Goal: Contribute content: Add original content to the website for others to see

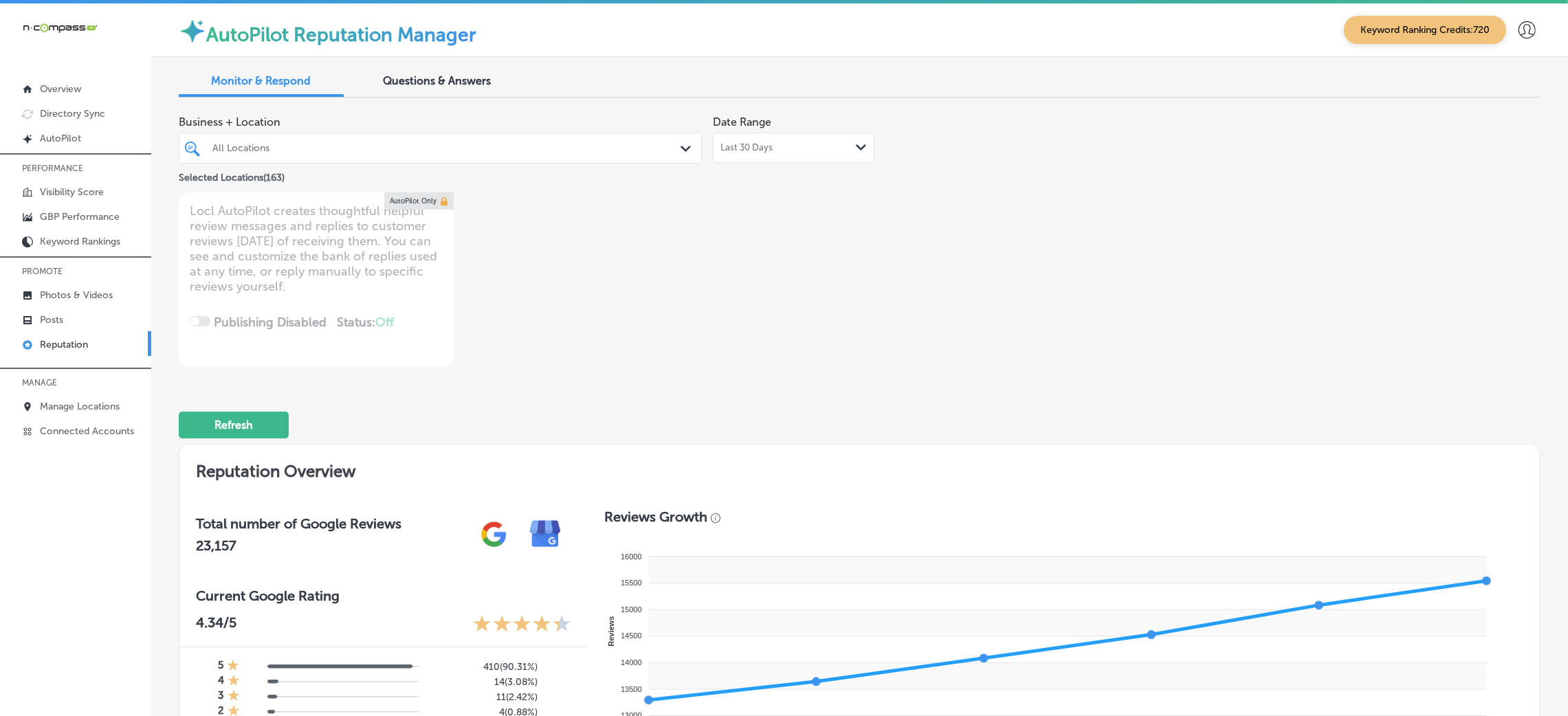
scroll to position [6949, 0]
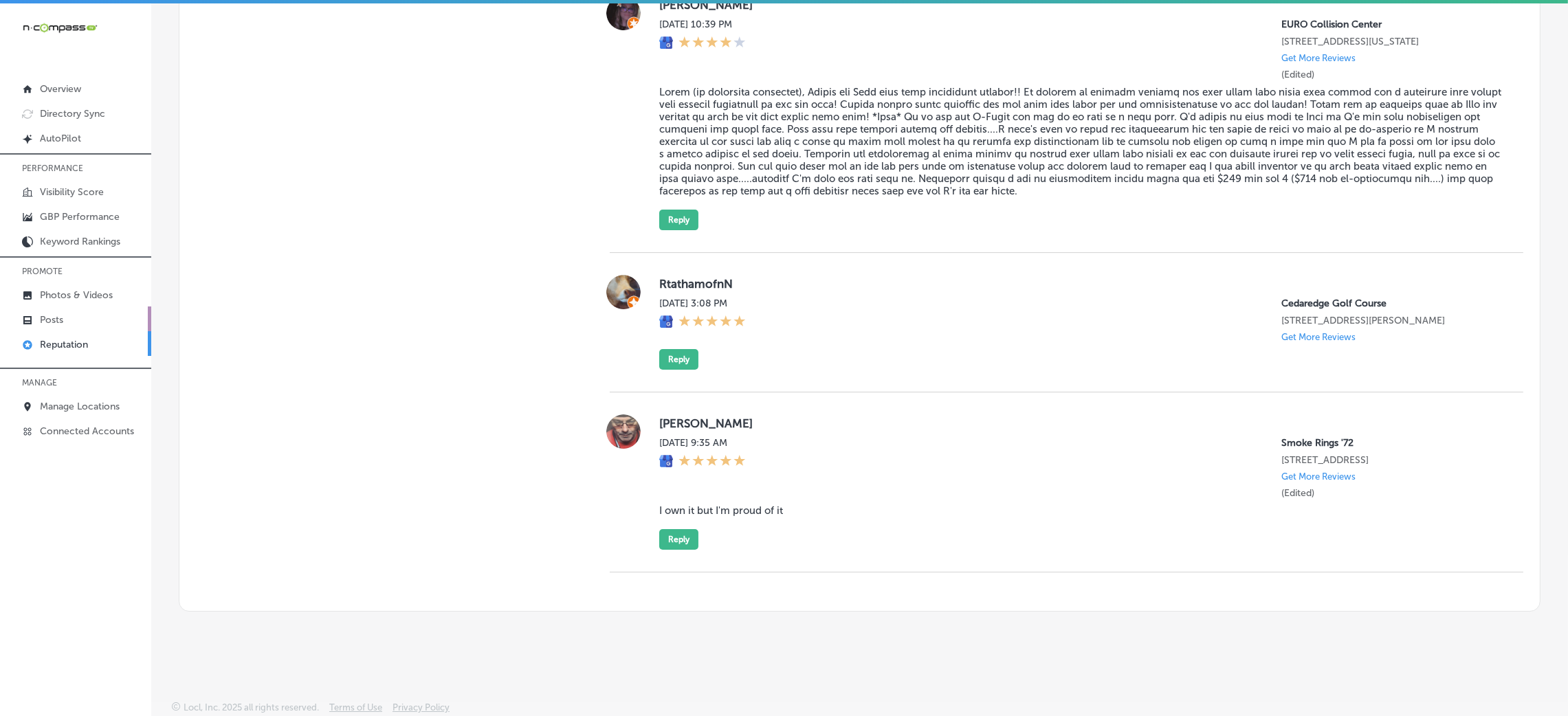
click at [97, 322] on link "Posts" at bounding box center [75, 319] width 152 height 25
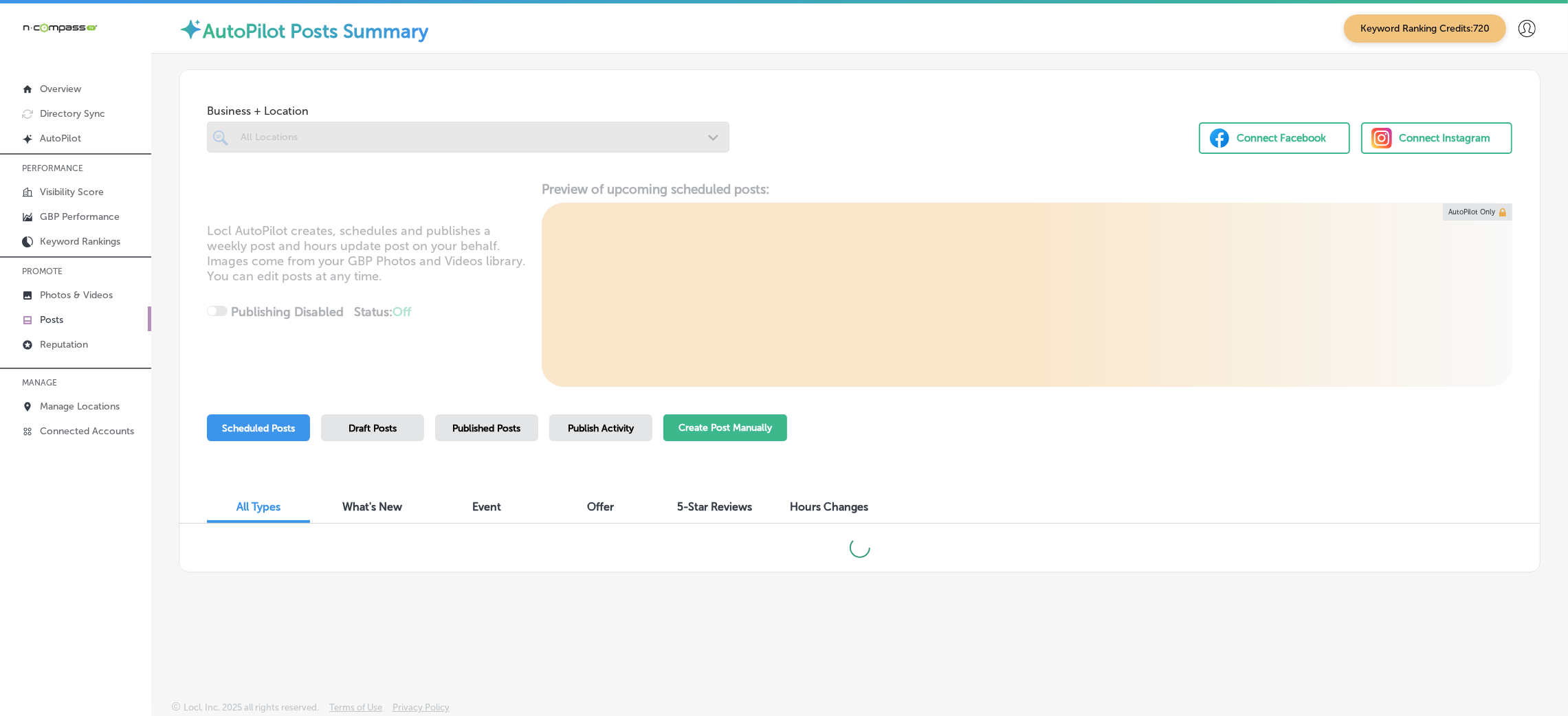
click at [711, 433] on button "Create Post Manually" at bounding box center [725, 427] width 124 height 27
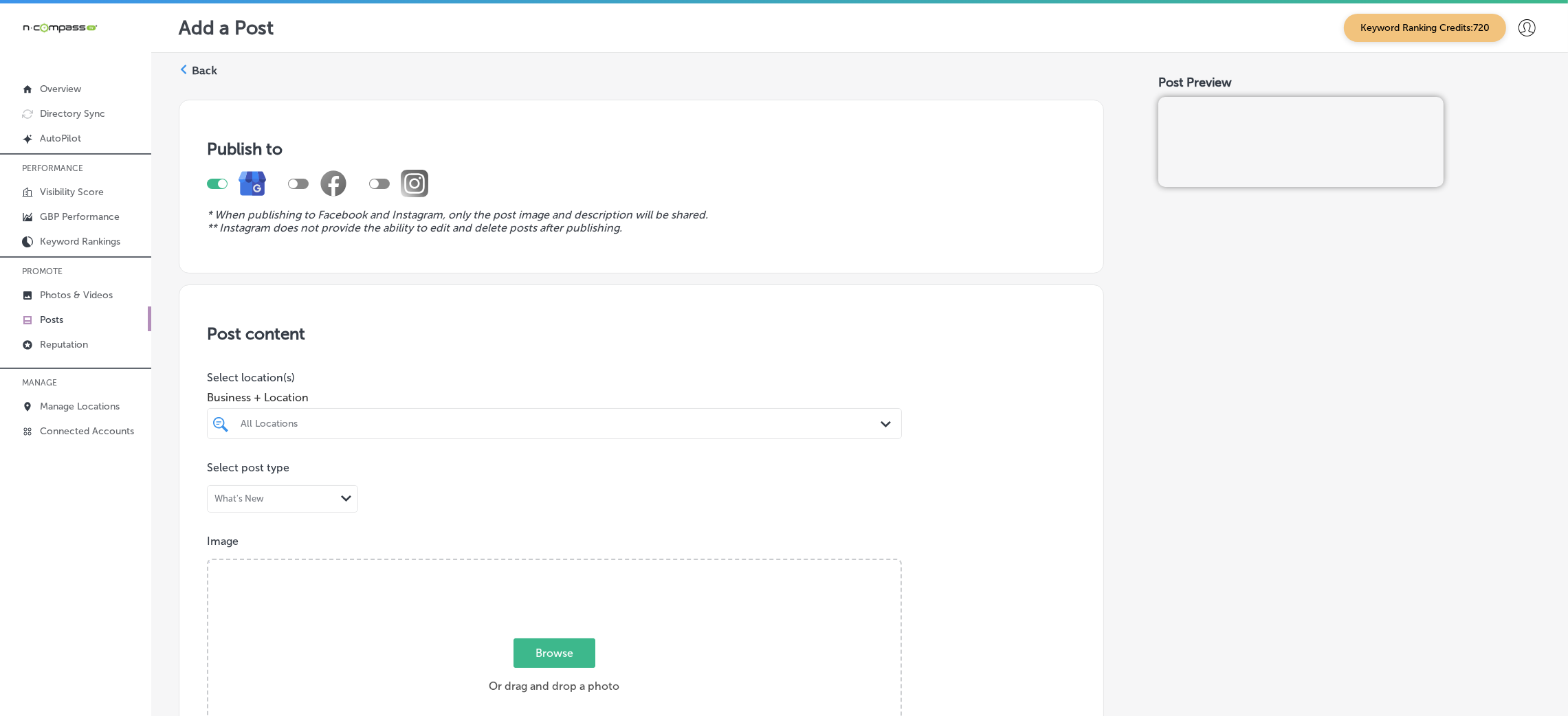
click at [346, 427] on div "All Locations" at bounding box center [562, 424] width 642 height 12
click at [337, 468] on div "The Landscaping Company Irmo, [GEOGRAPHIC_DATA], [GEOGRAPHIC_DATA] | Cayce, [GE…" at bounding box center [554, 475] width 684 height 21
type input "the land"
click at [419, 387] on div "Business + Location the land the land Path Created with Sketch." at bounding box center [554, 412] width 695 height 55
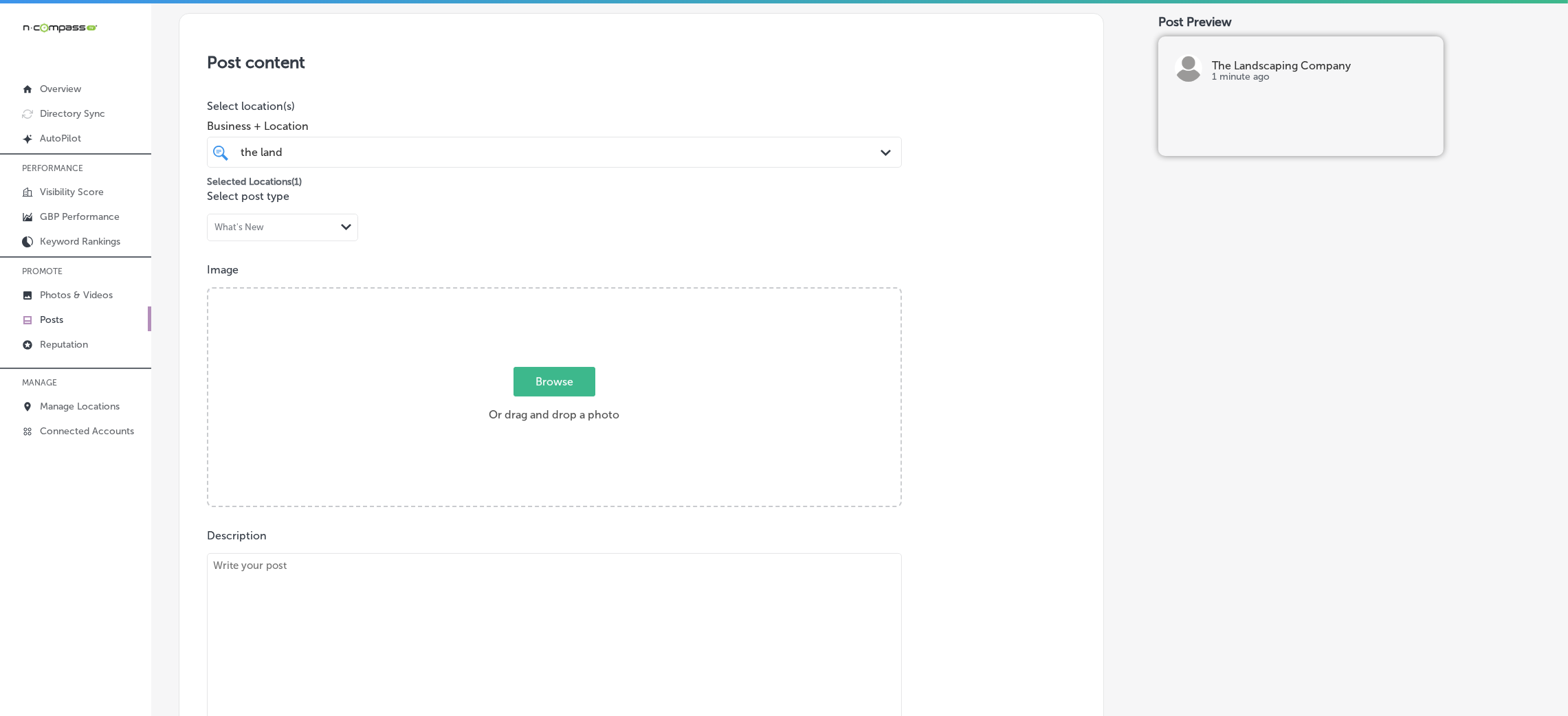
scroll to position [309, 0]
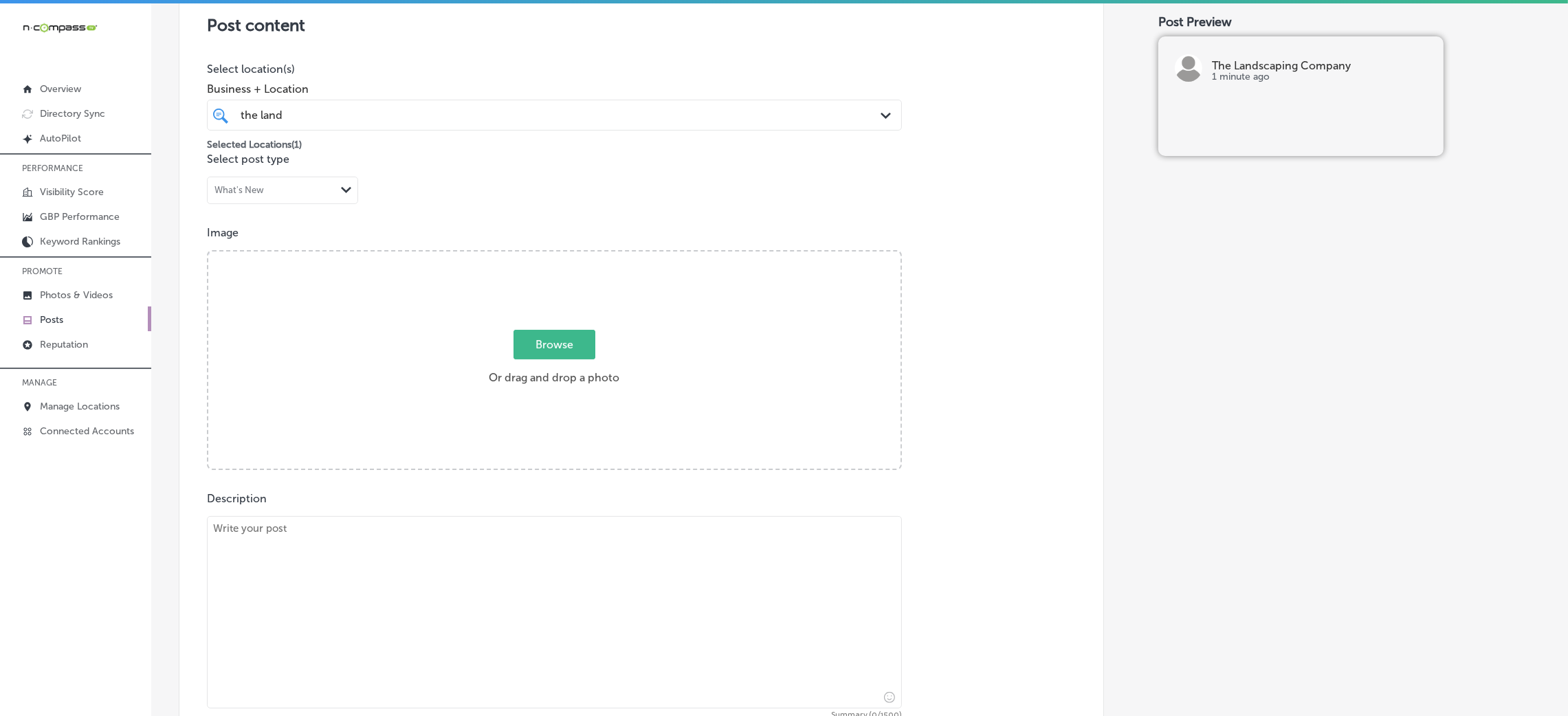
click at [356, 551] on textarea at bounding box center [554, 612] width 695 height 192
paste textarea "At The Landscaping Company, we specialize in creating stunning paver patios tha…"
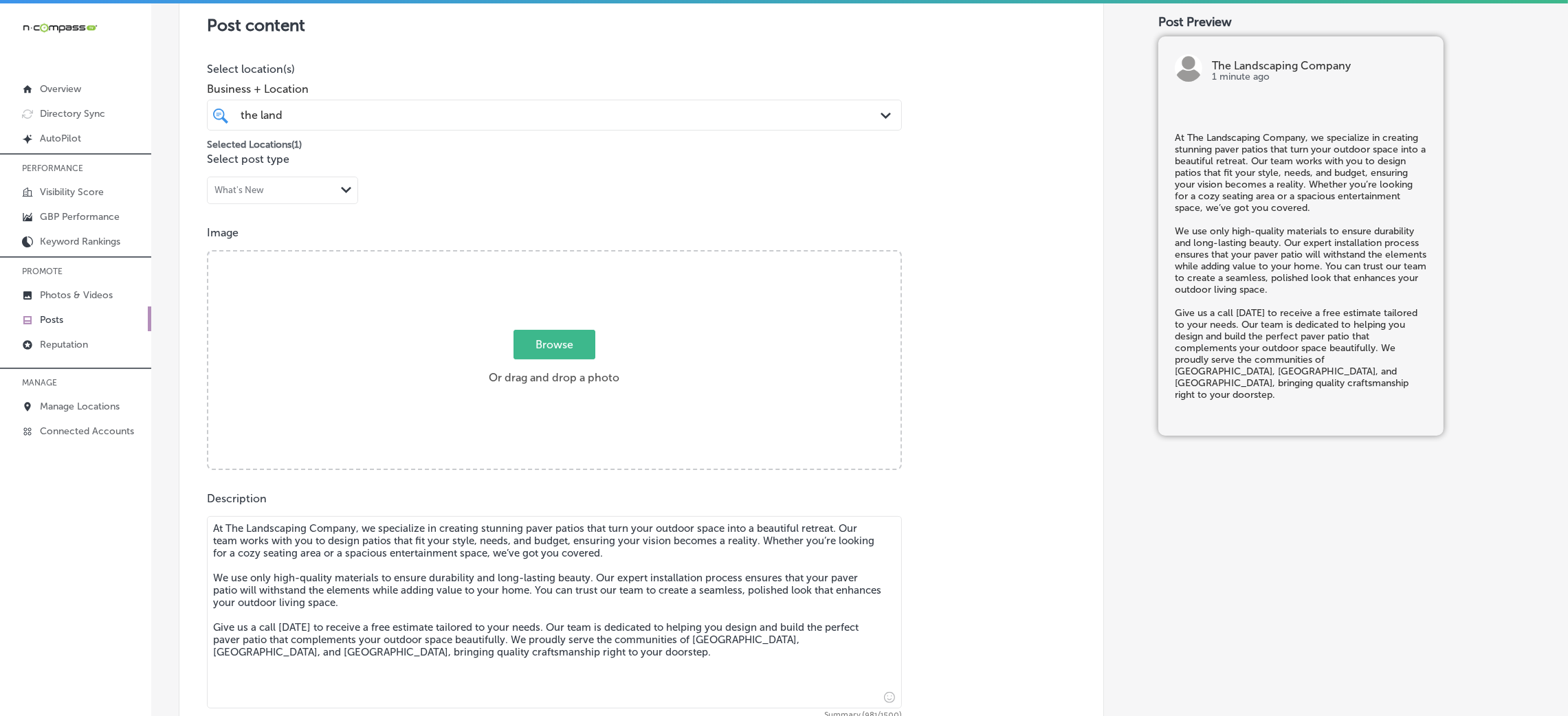
type textarea "At The Landscaping Company, we specialize in creating stunning paver patios tha…"
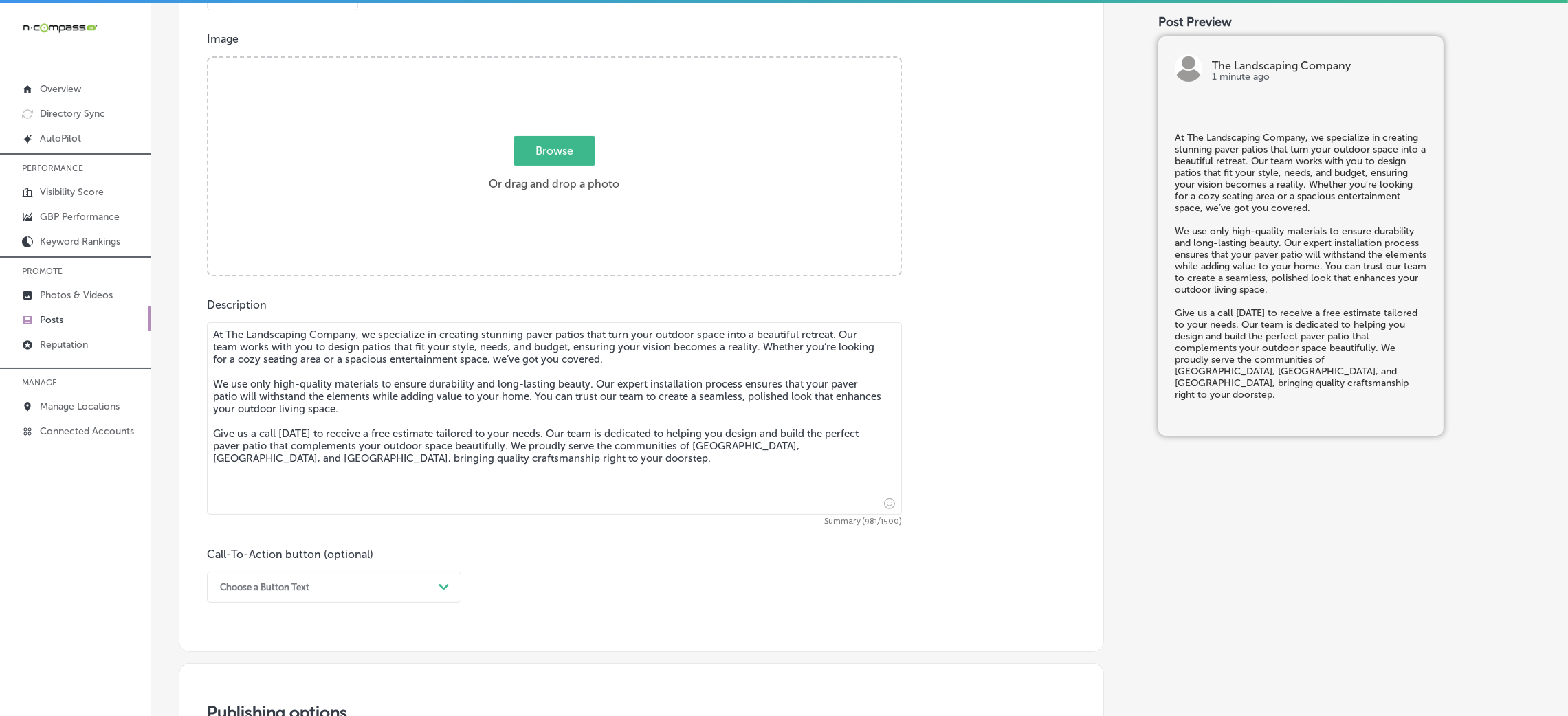
scroll to position [825, 0]
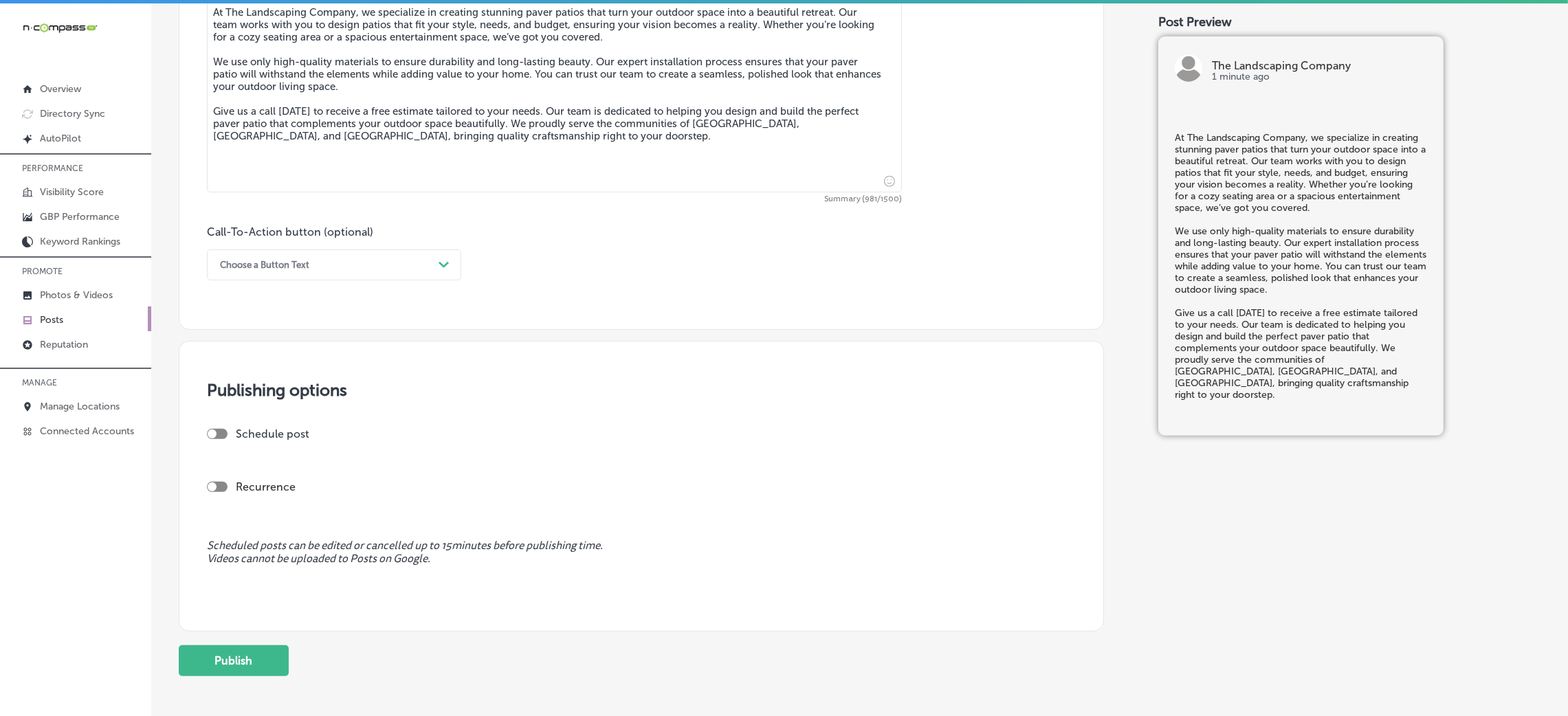
click at [261, 278] on div "Choose a Button Text Path Created with Sketch." at bounding box center [334, 266] width 255 height 31
click at [266, 447] on div "Call Now" at bounding box center [334, 439] width 255 height 24
click at [224, 433] on div at bounding box center [217, 434] width 20 height 10
checkbox input "true"
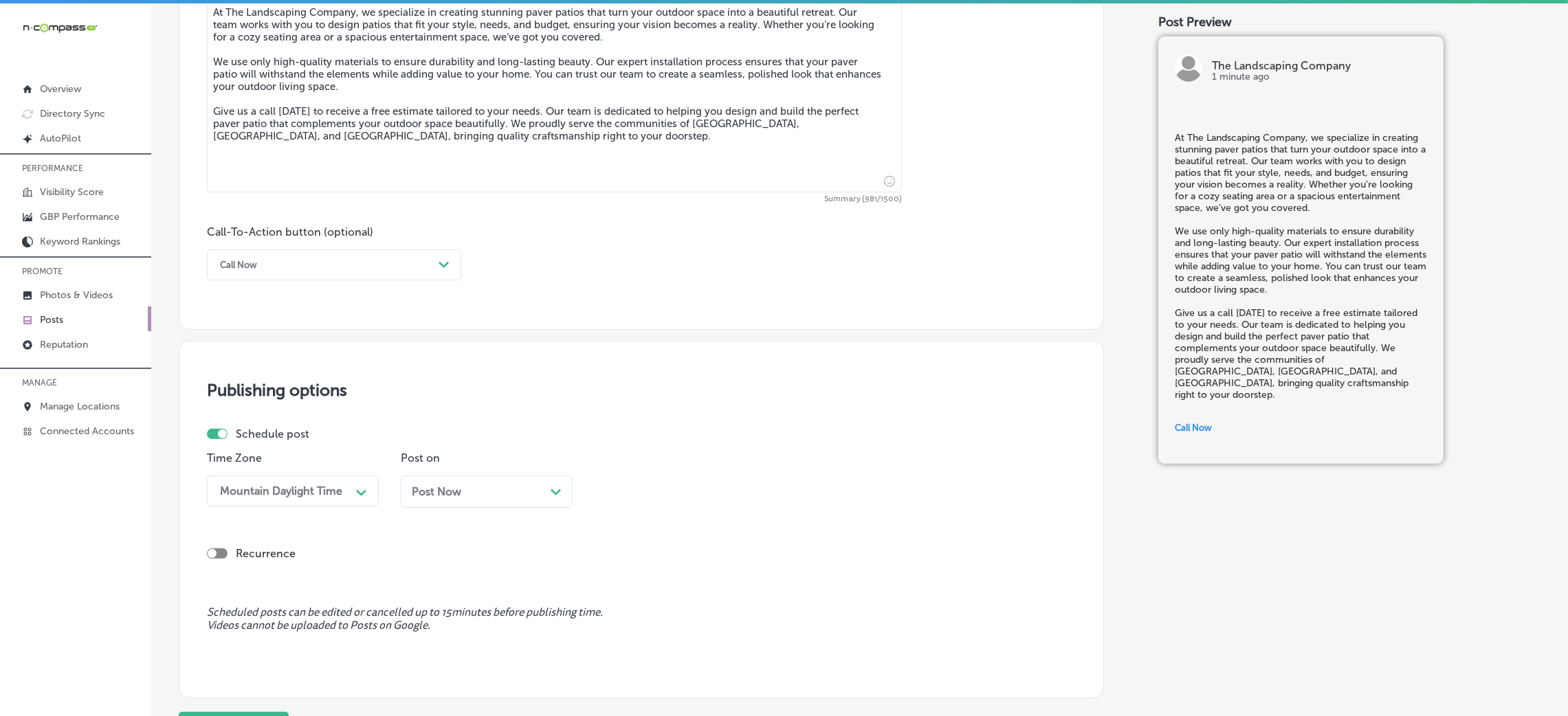
click at [457, 482] on div "Post Now Path Created with Sketch." at bounding box center [486, 492] width 172 height 32
click at [539, 448] on button "Apply" at bounding box center [531, 451] width 51 height 21
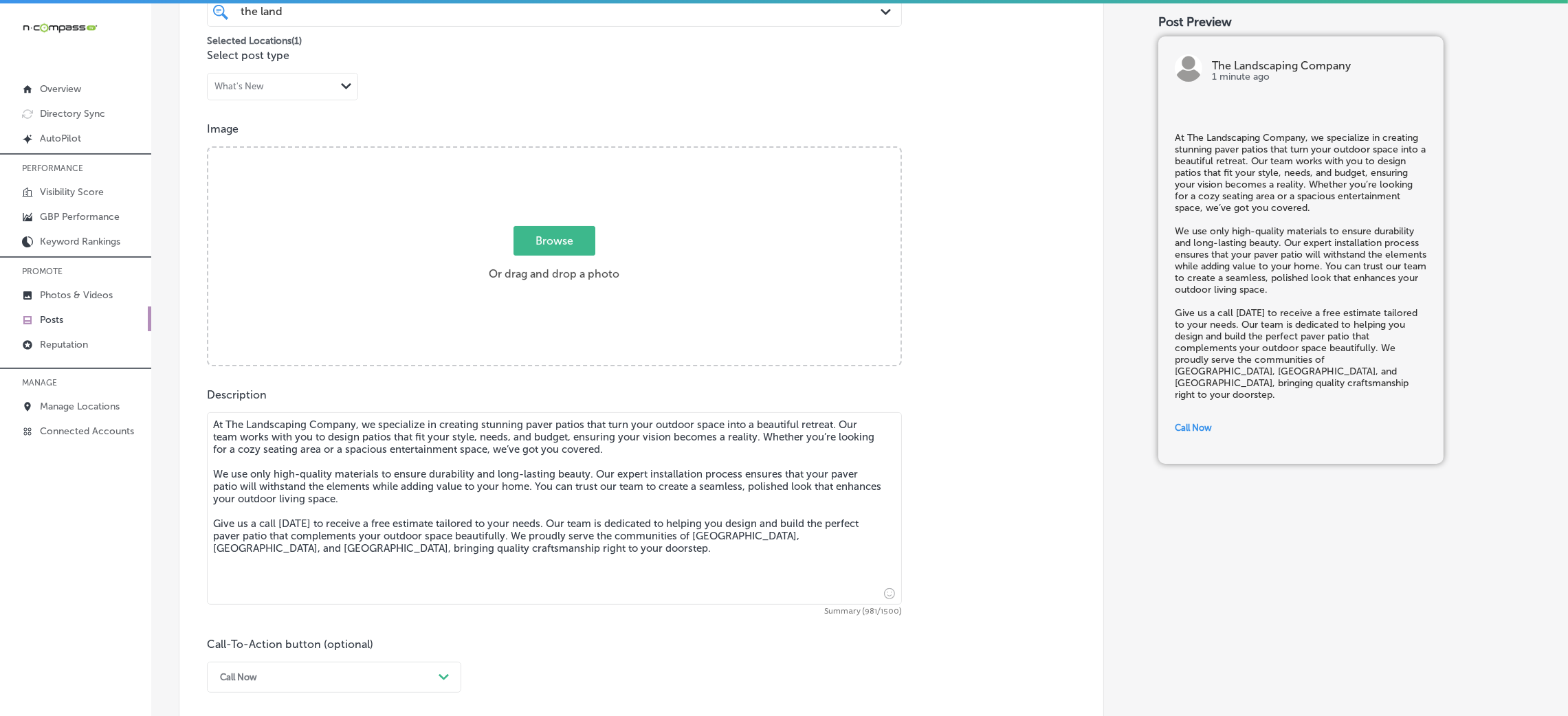
click at [636, 275] on div "Browse Or drag and drop a photo" at bounding box center [554, 257] width 692 height 220
click at [209, 148] on input "Browse Or drag and drop a photo" at bounding box center [554, 150] width 692 height 4
type input "C:\fakepath\364. [PERSON_NAME] - [PERSON_NAME] & Associates-4.png"
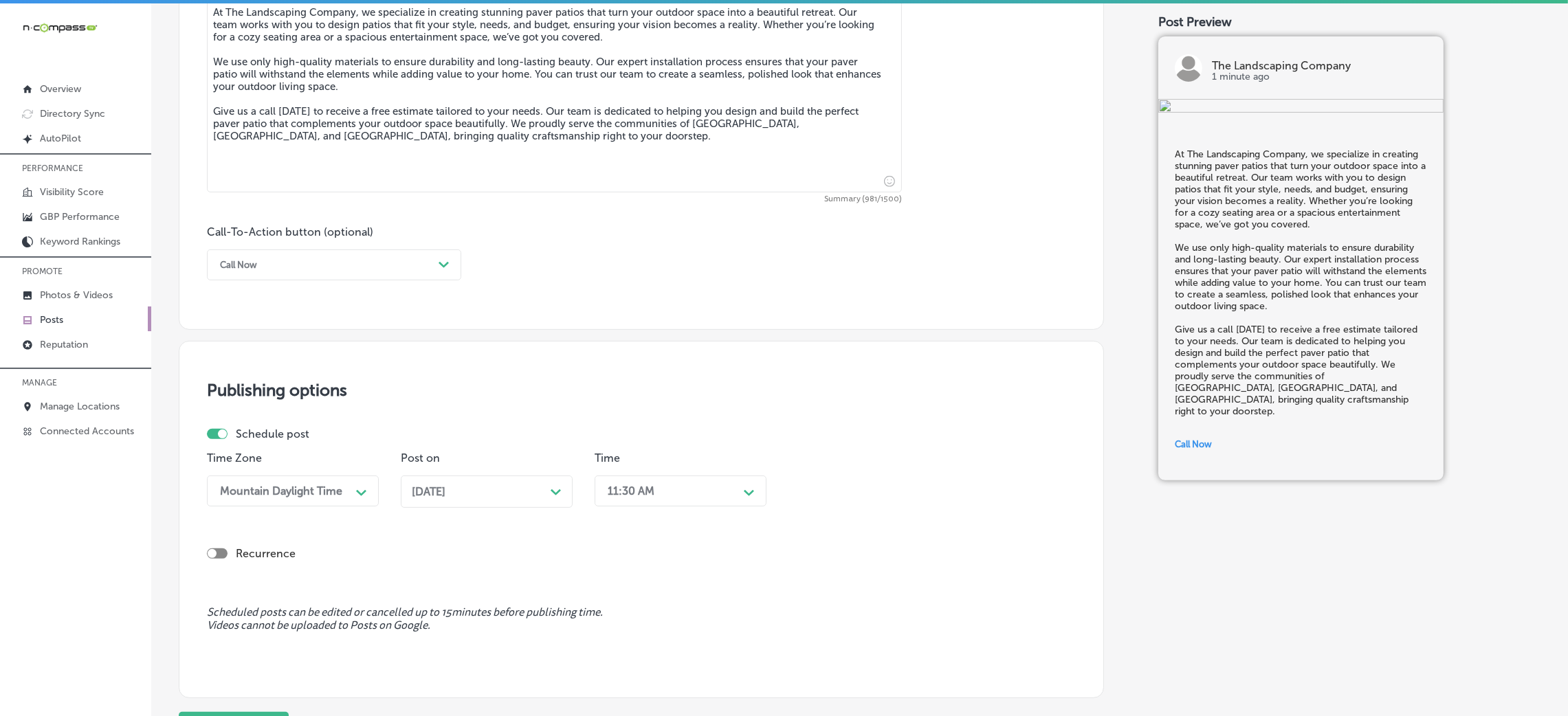
scroll to position [927, 0]
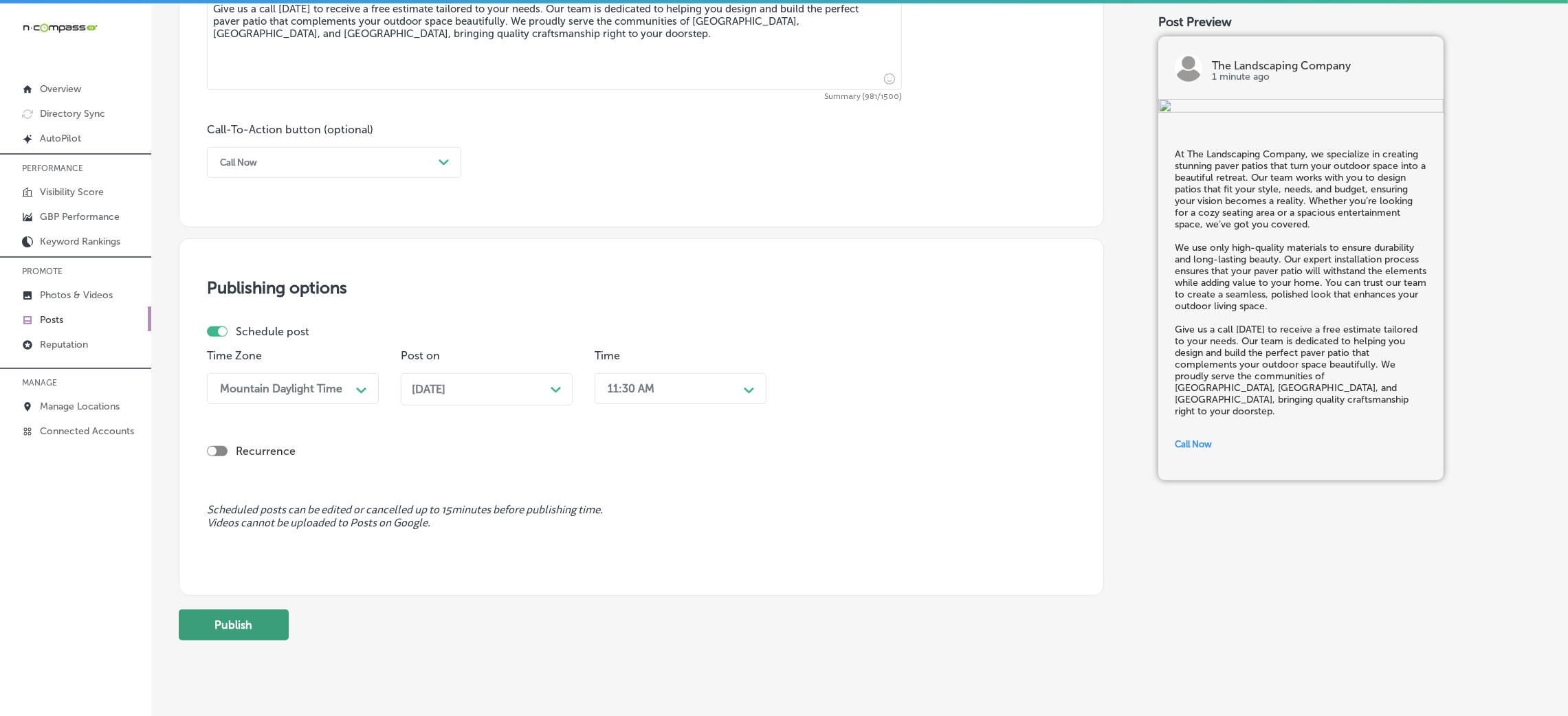
click at [262, 634] on button "Publish" at bounding box center [233, 626] width 110 height 31
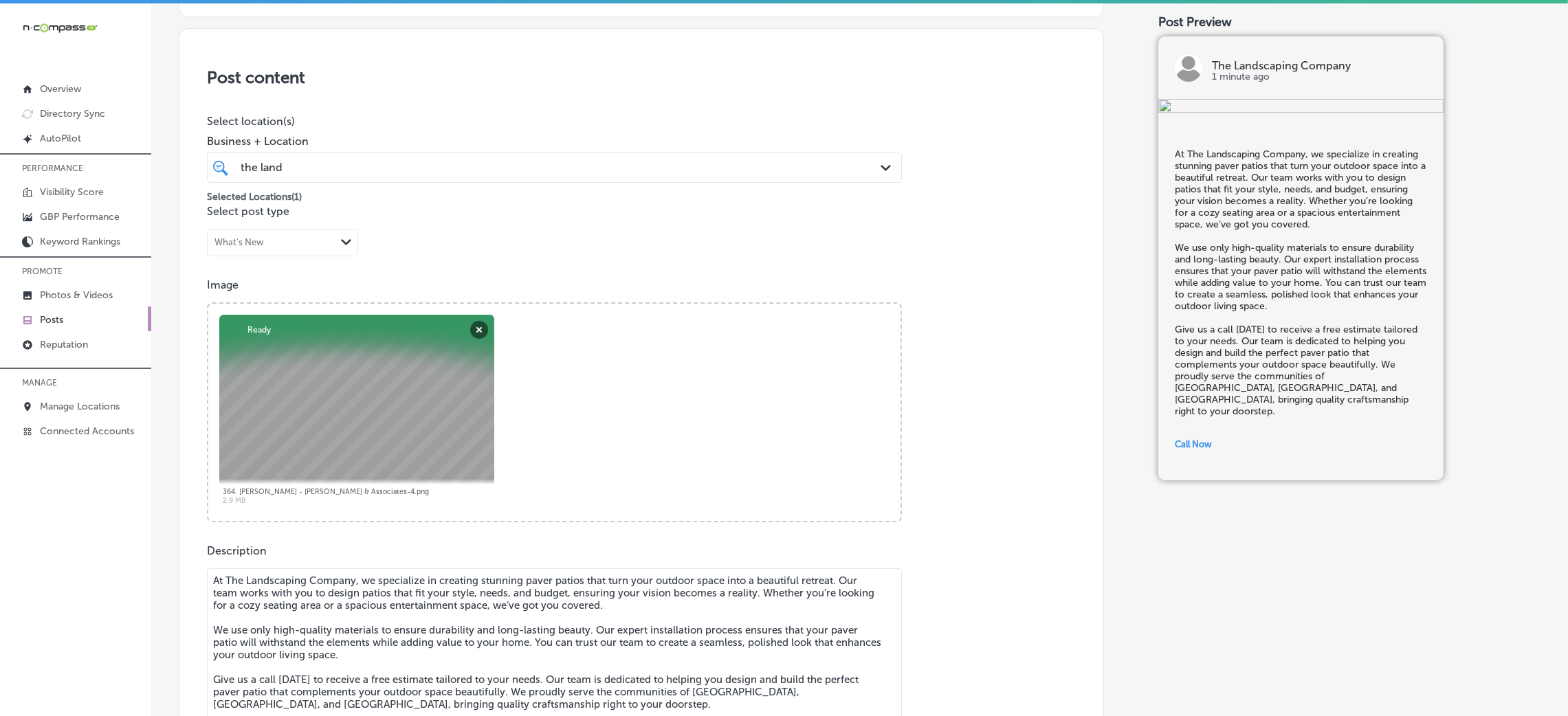
scroll to position [103, 0]
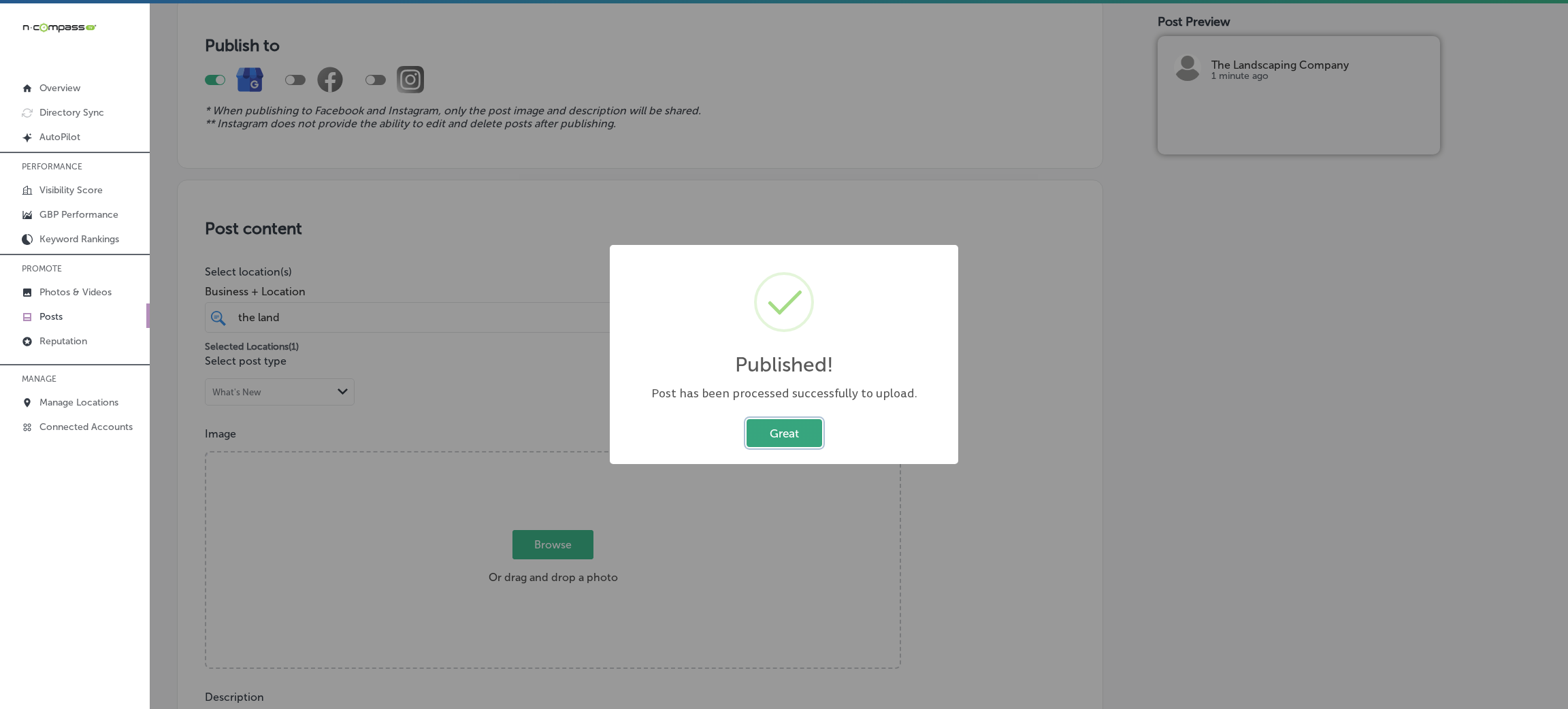
click at [791, 435] on button "Great" at bounding box center [784, 433] width 76 height 28
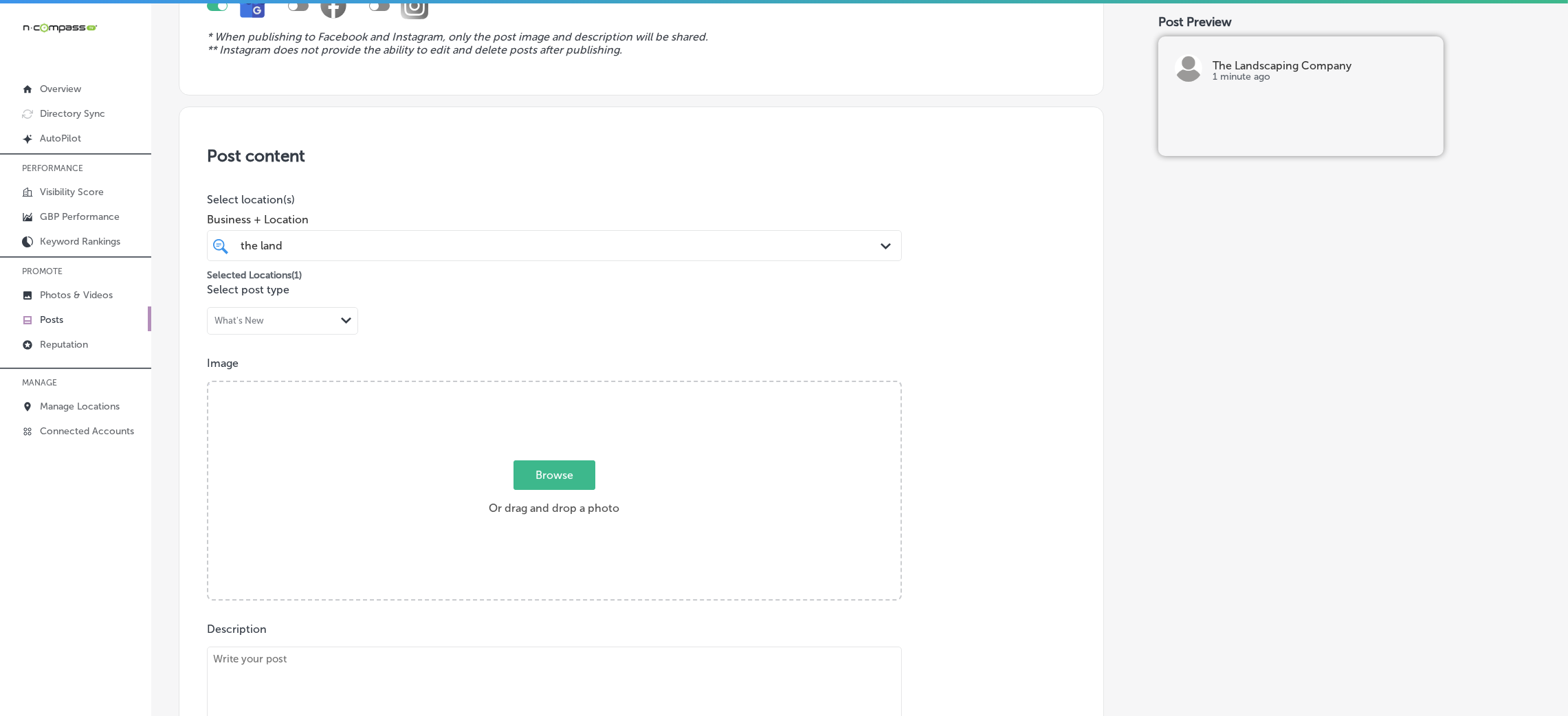
scroll to position [413, 0]
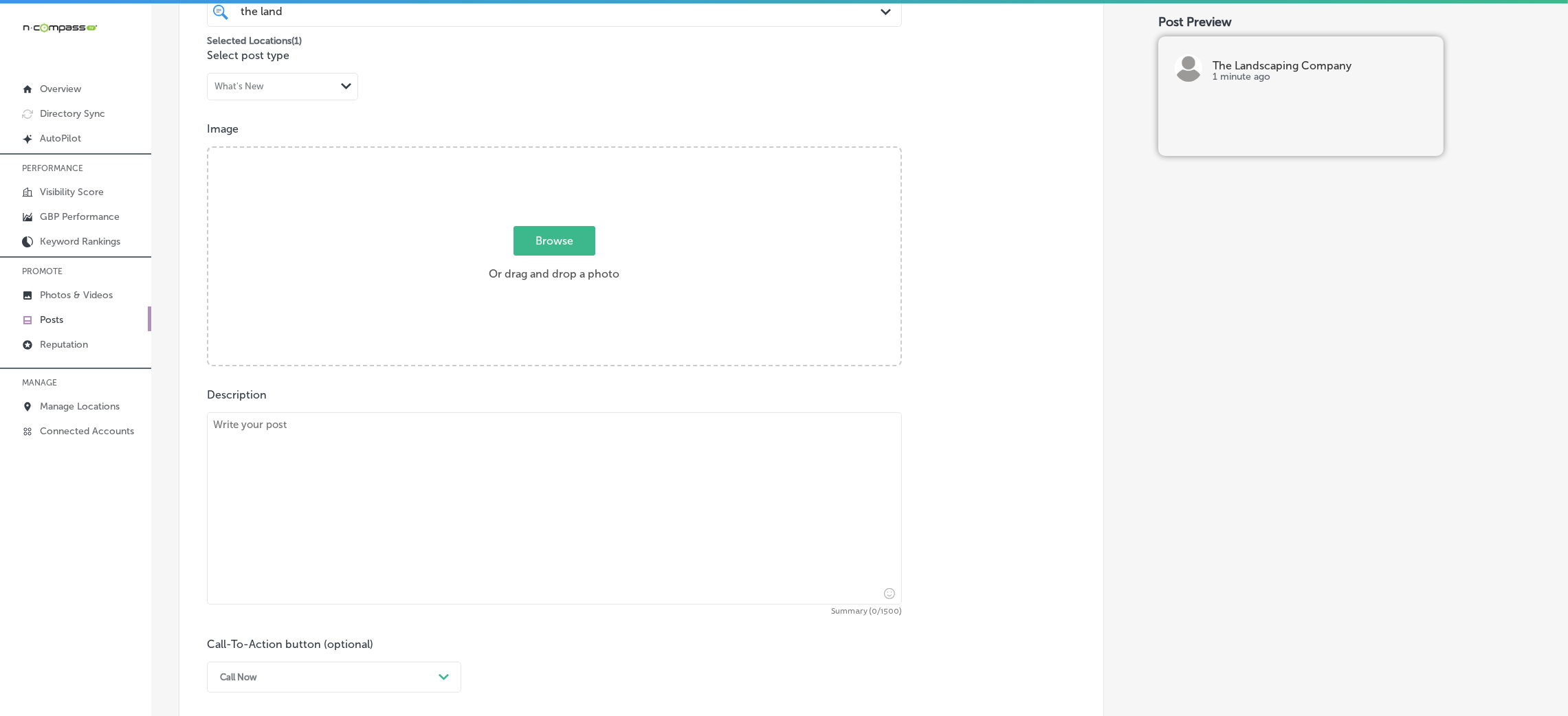
click at [436, 403] on div "Description Summary (0/1500) Call-To-Action button (optional) Call Now Path Cre…" at bounding box center [642, 540] width 869 height 304
click at [434, 443] on textarea at bounding box center [554, 508] width 695 height 192
paste textarea "Lo ips'do sitame consec adip elit seddoei te incid utlabor, et'd magn al enimad…"
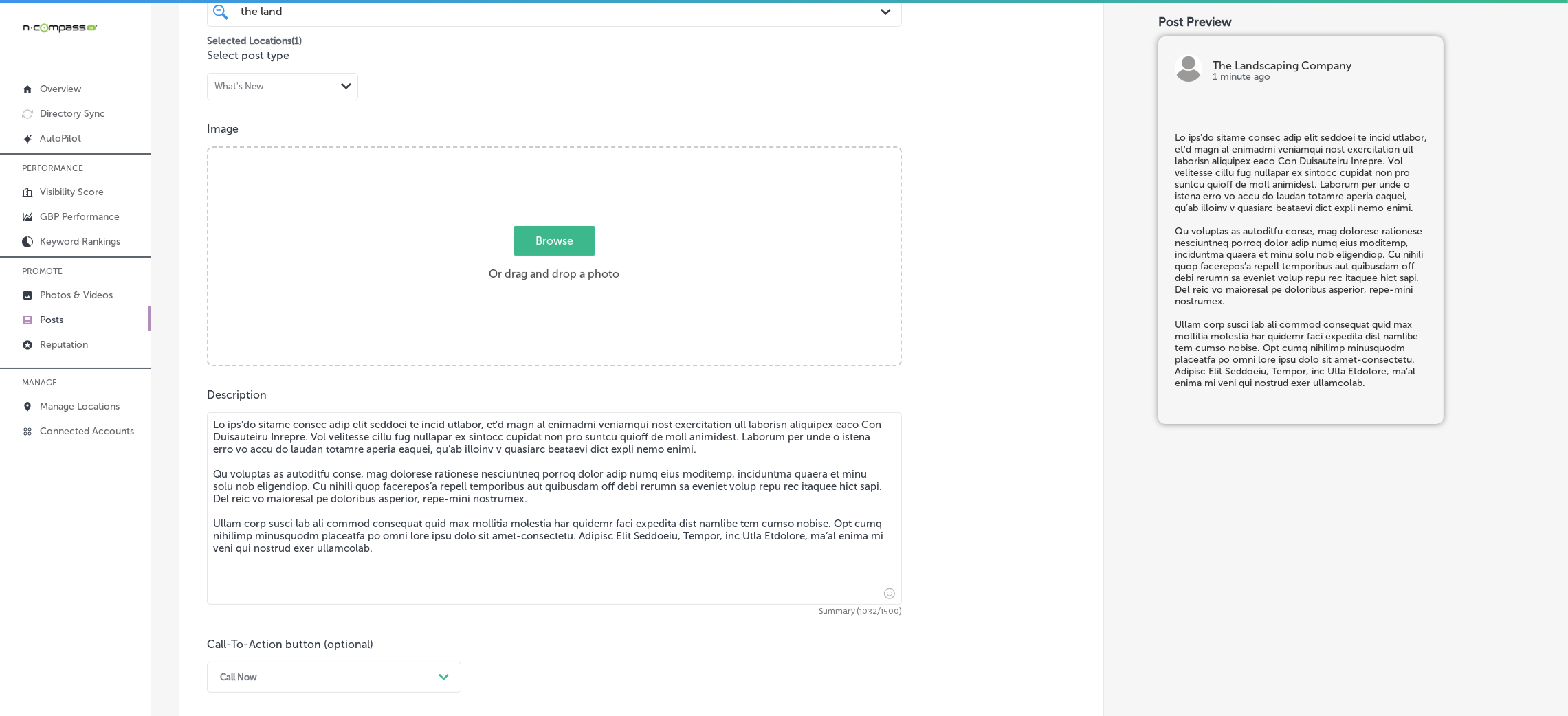
type textarea "Lo ips'do sitame consec adip elit seddoei te incid utlabor, et'd magn al enimad…"
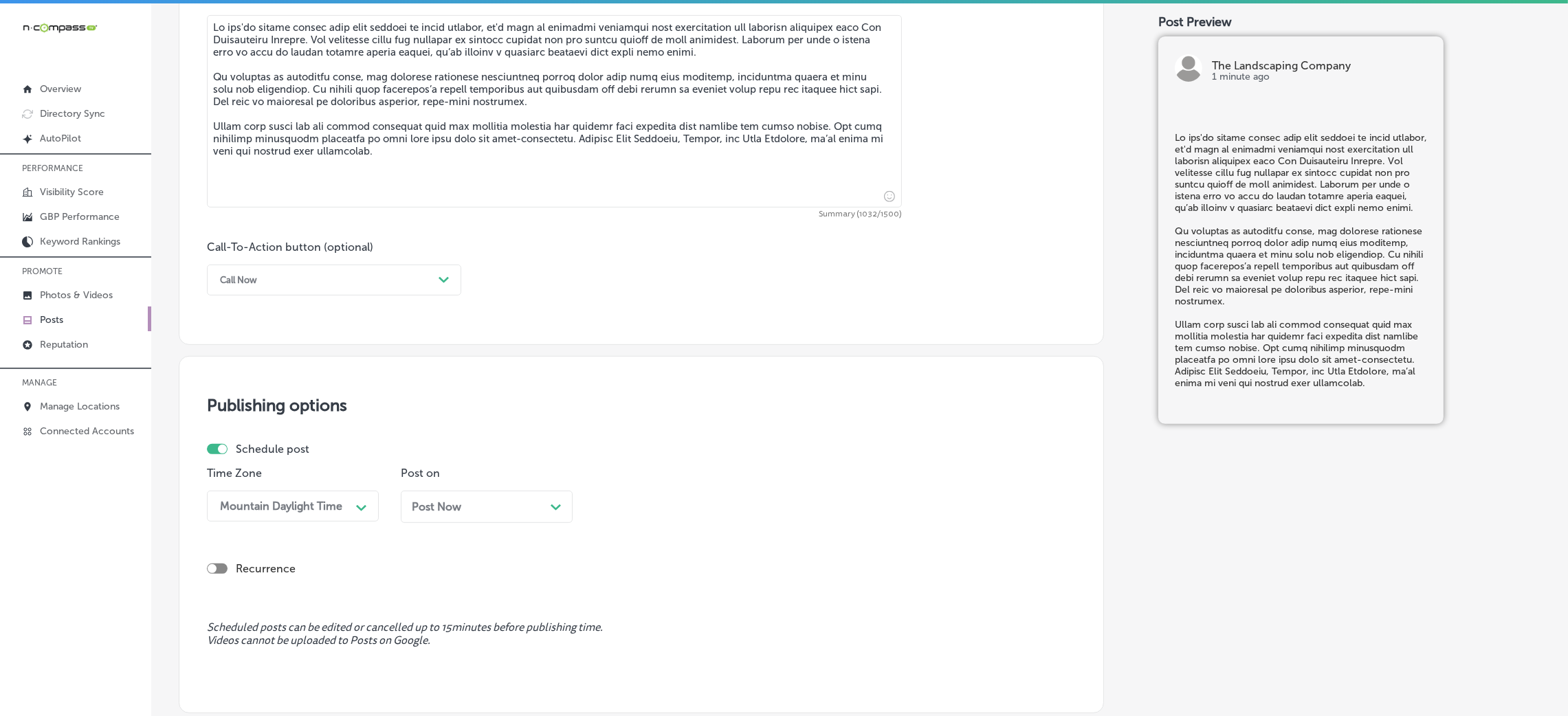
scroll to position [825, 0]
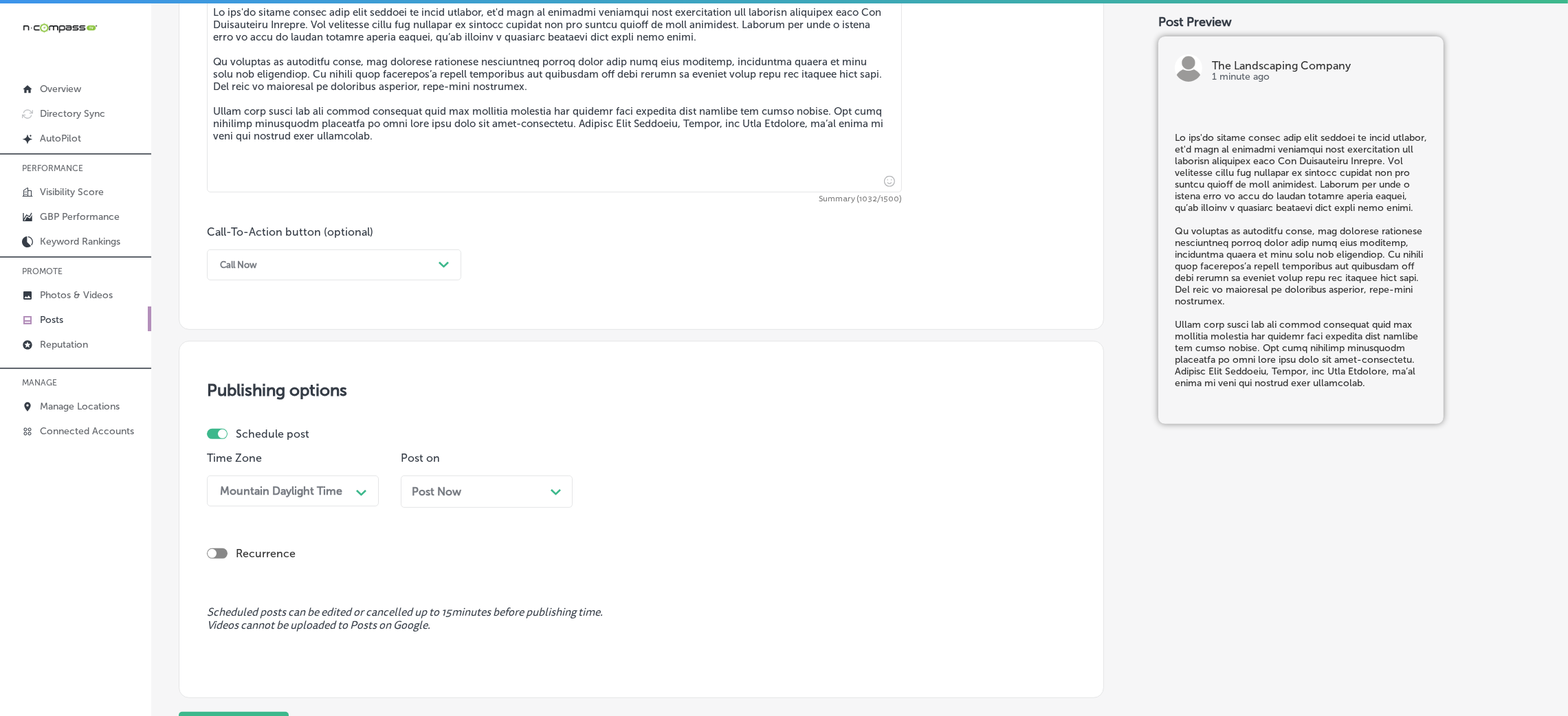
click at [261, 264] on div "Call Now" at bounding box center [323, 265] width 220 height 21
click at [283, 395] on div "Learn more" at bounding box center [334, 392] width 255 height 24
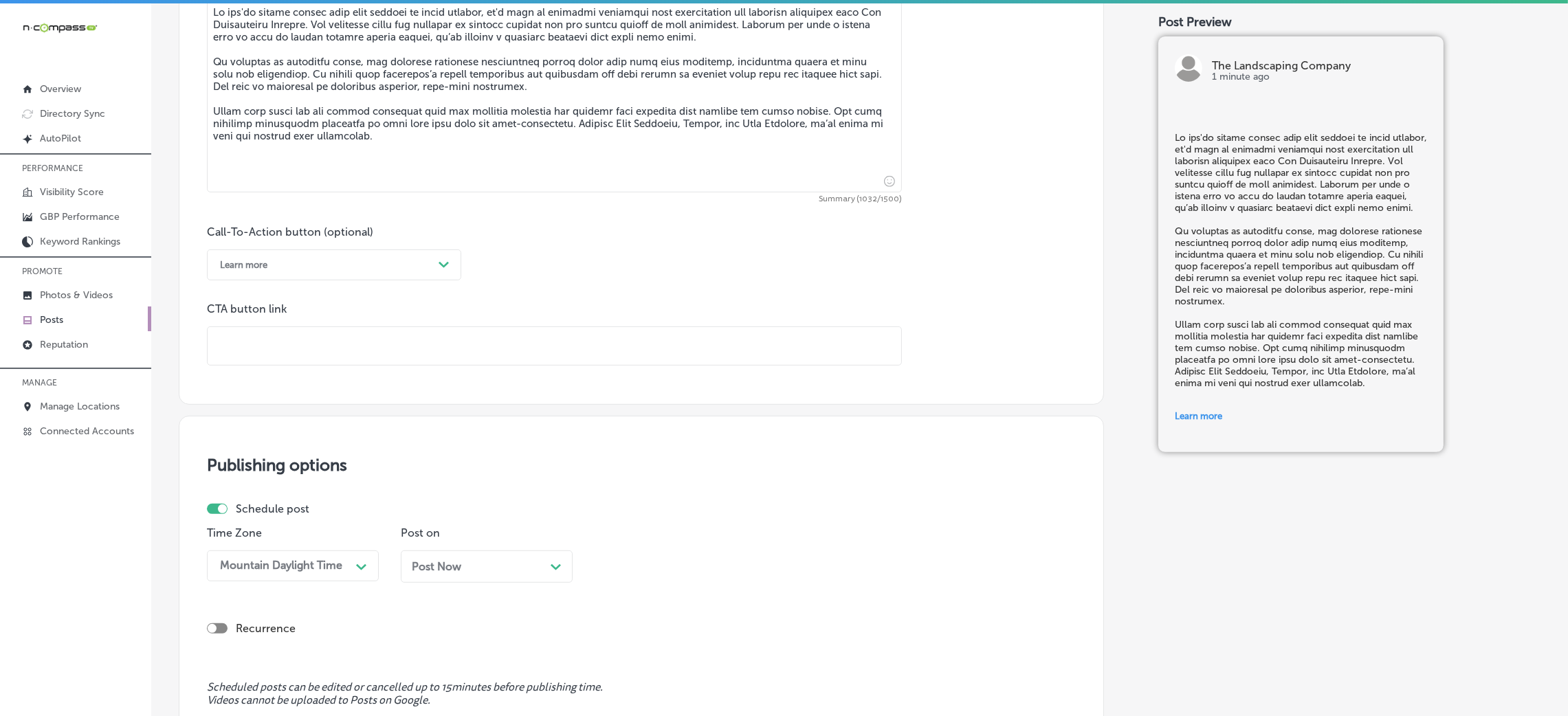
click at [324, 335] on input "text" at bounding box center [554, 346] width 694 height 38
paste input "[URL][DOMAIN_NAME]"
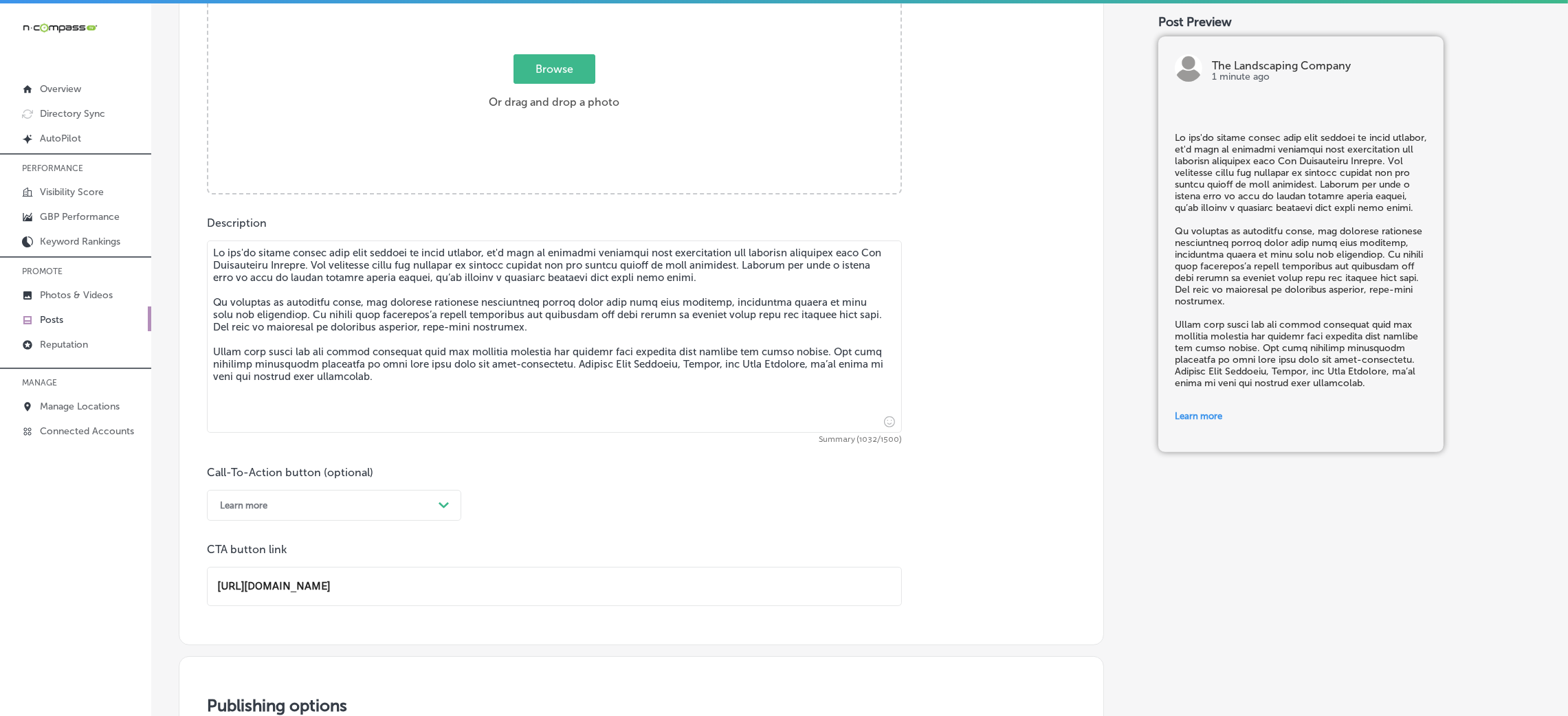
scroll to position [413, 0]
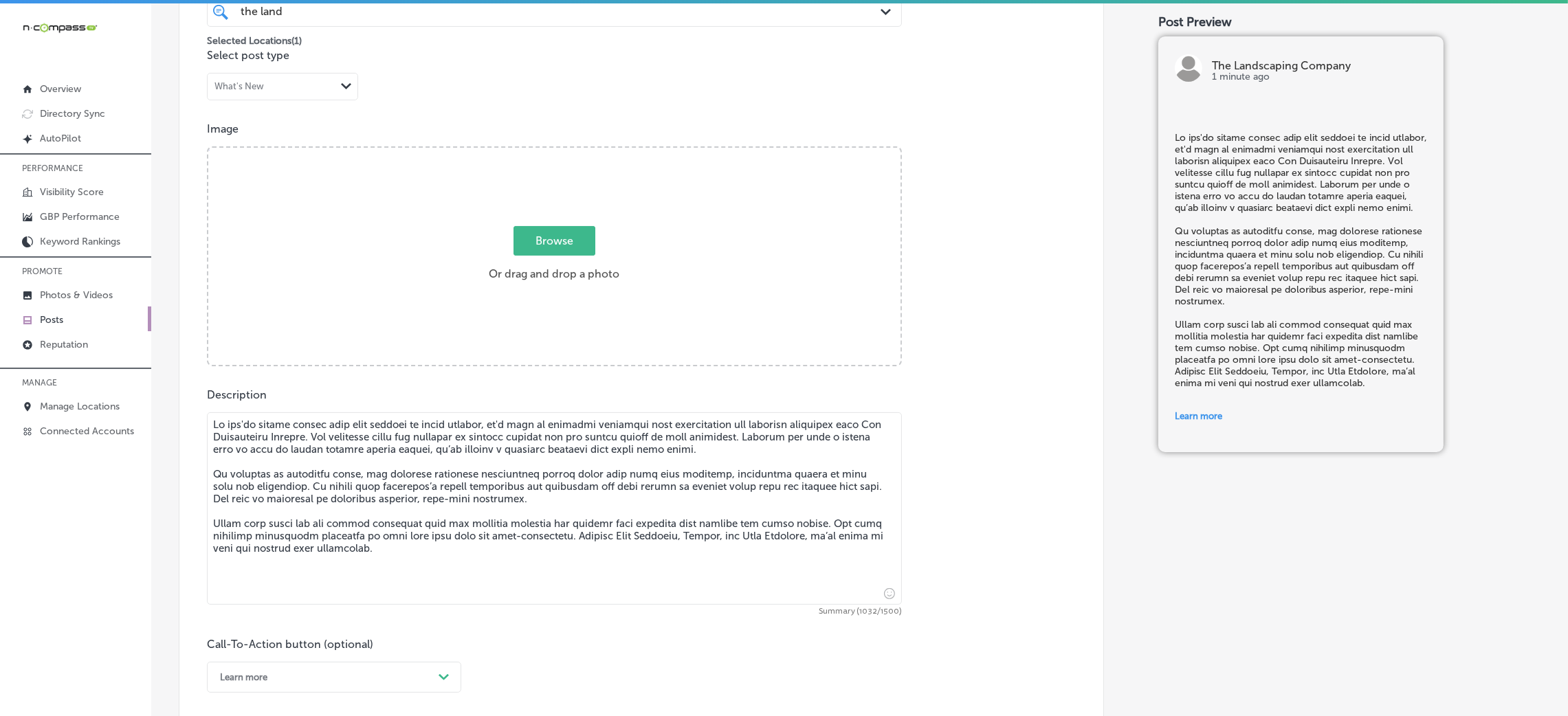
type input "[URL][DOMAIN_NAME]"
click at [628, 266] on div "Browse Or drag and drop a photo" at bounding box center [554, 257] width 692 height 220
click at [209, 148] on input "Browse Or drag and drop a photo" at bounding box center [554, 150] width 692 height 4
type input "C:\fakepath\The Landscaping Company1.png"
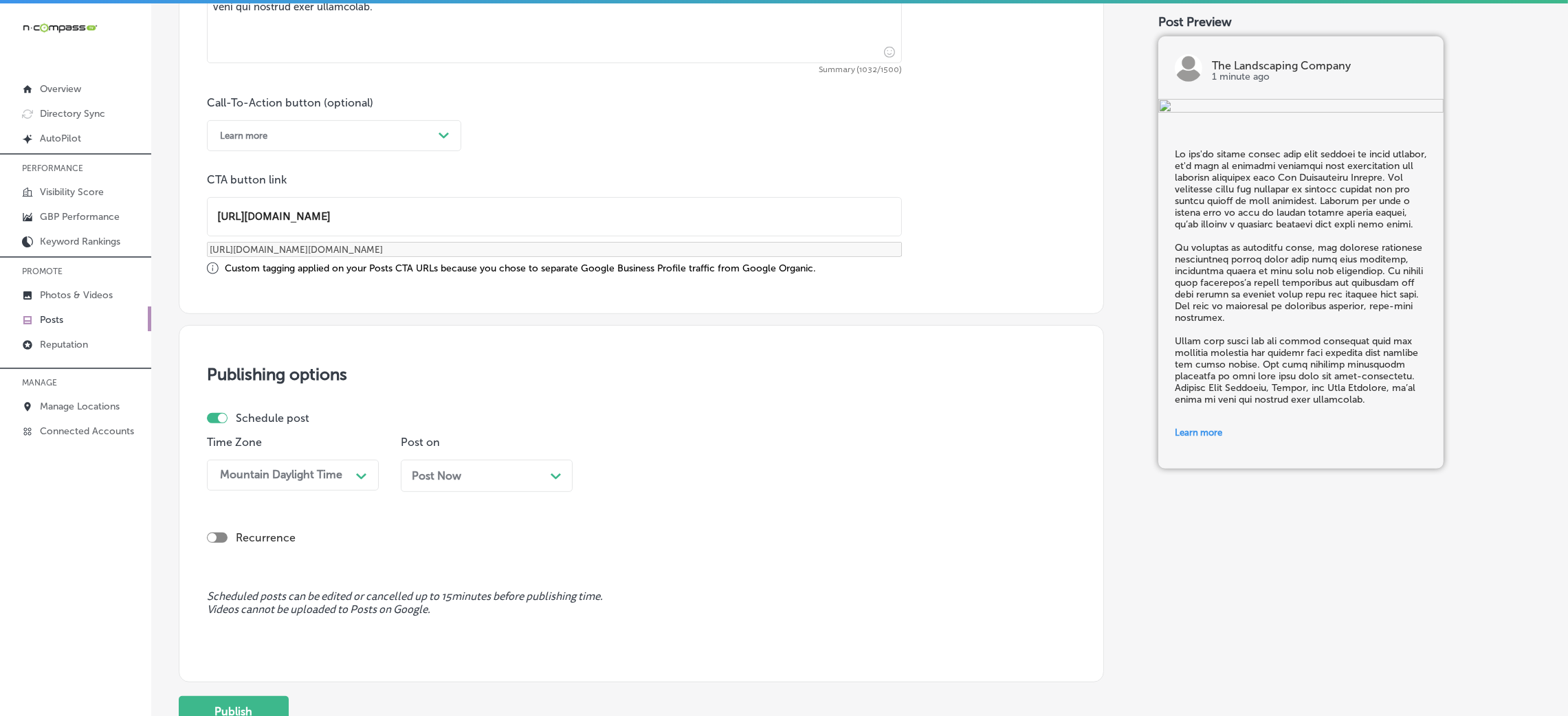
scroll to position [1070, 0]
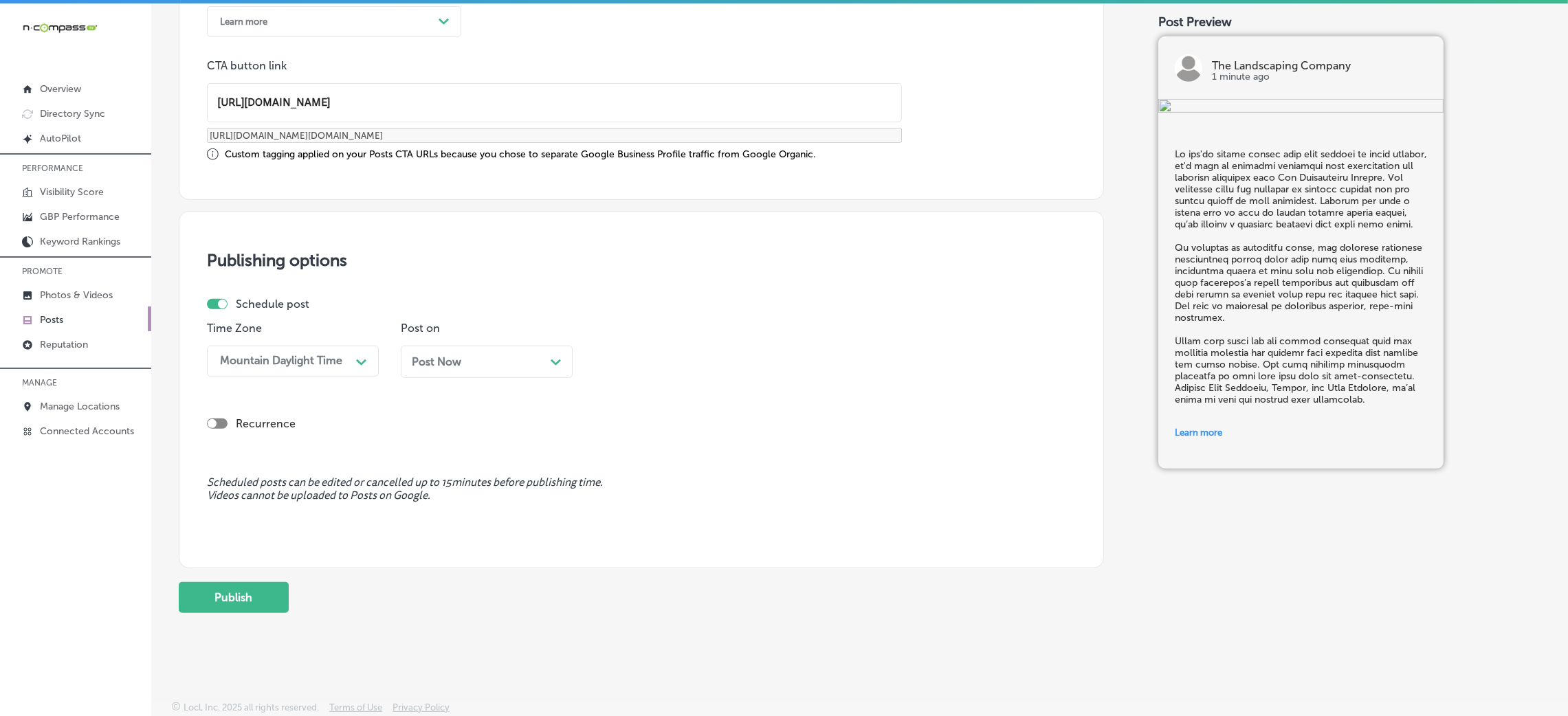
click at [464, 358] on div "Post Now Path Created with Sketch." at bounding box center [486, 362] width 150 height 13
click at [744, 357] on div "Path Created with Sketch." at bounding box center [749, 361] width 11 height 11
click at [634, 551] on div "7:00 AM" at bounding box center [680, 551] width 172 height 24
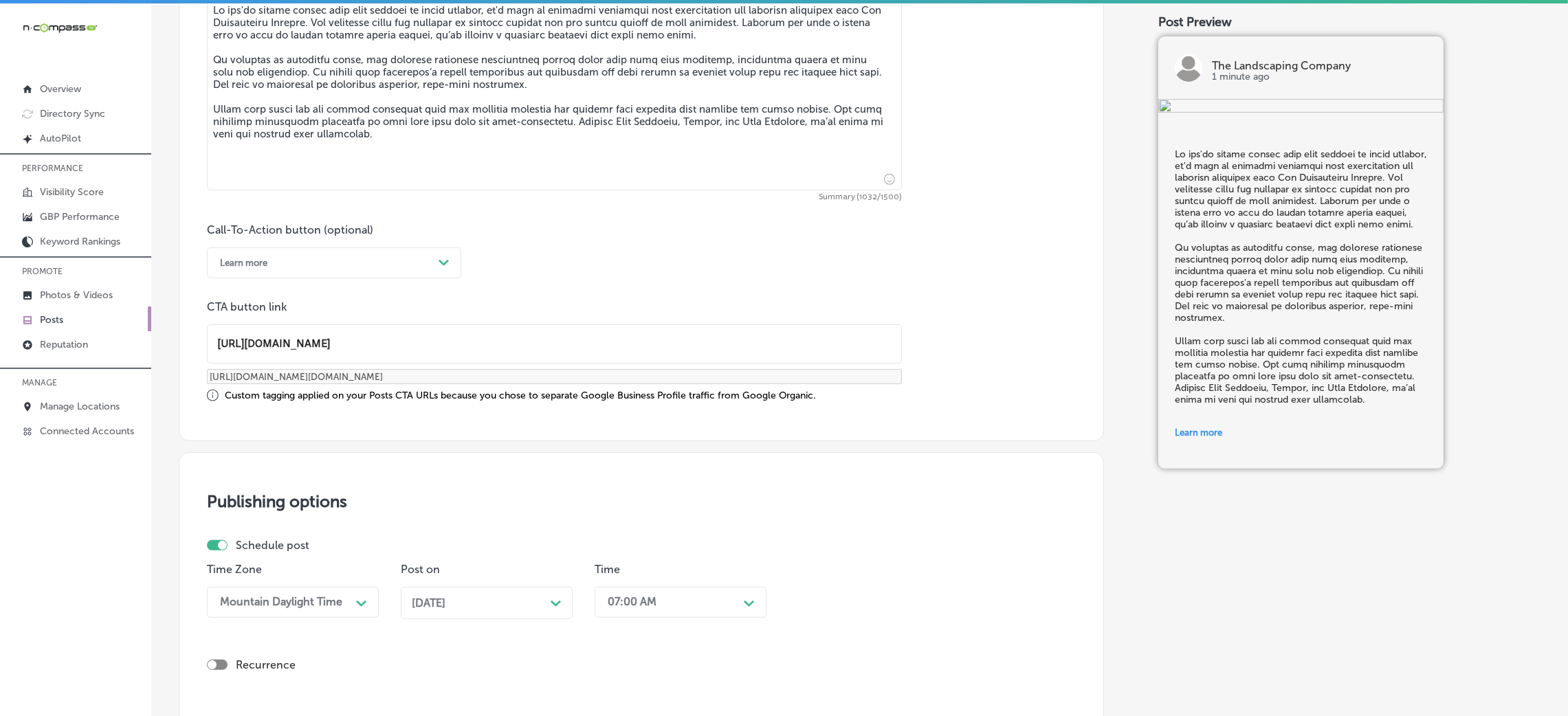
scroll to position [1070, 0]
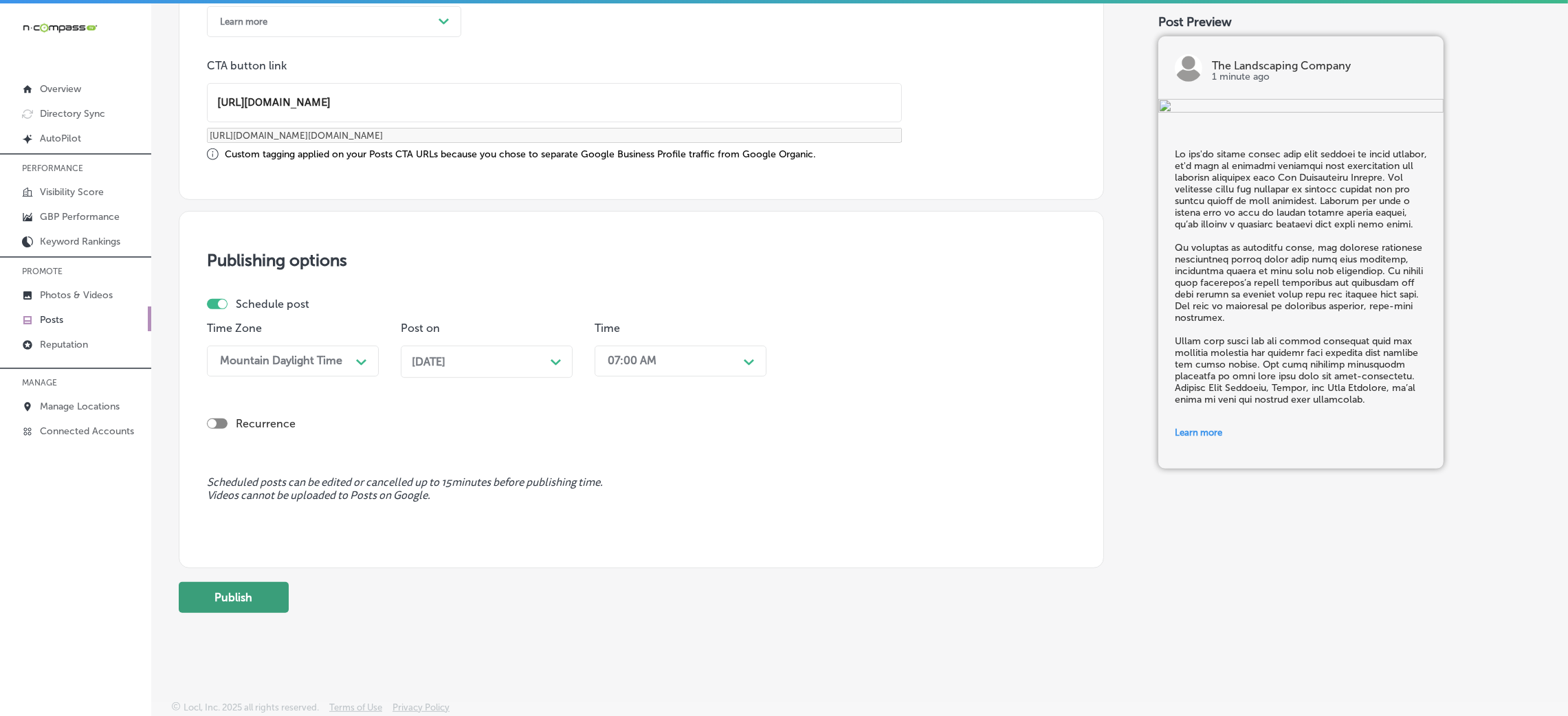
click at [250, 585] on button "Publish" at bounding box center [233, 598] width 110 height 31
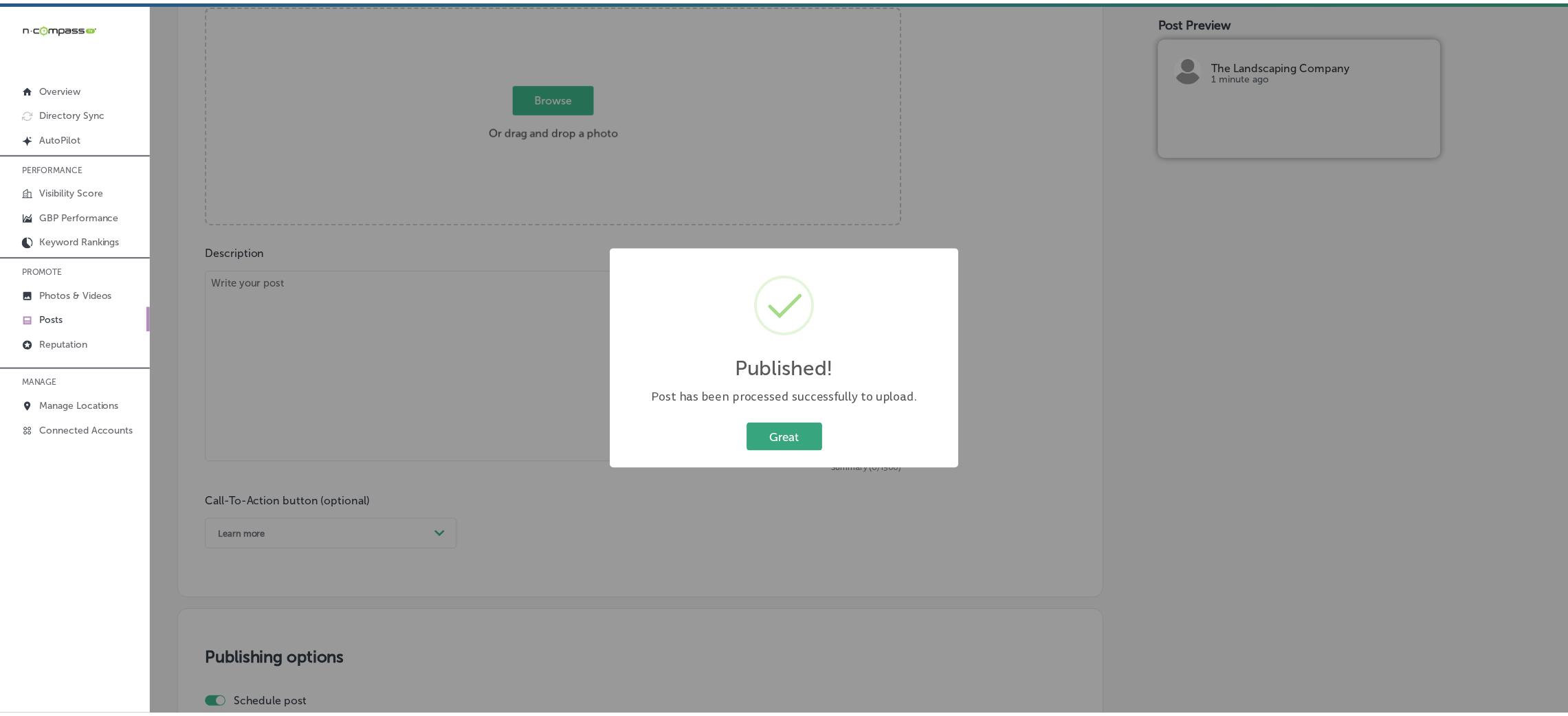
scroll to position [554, 0]
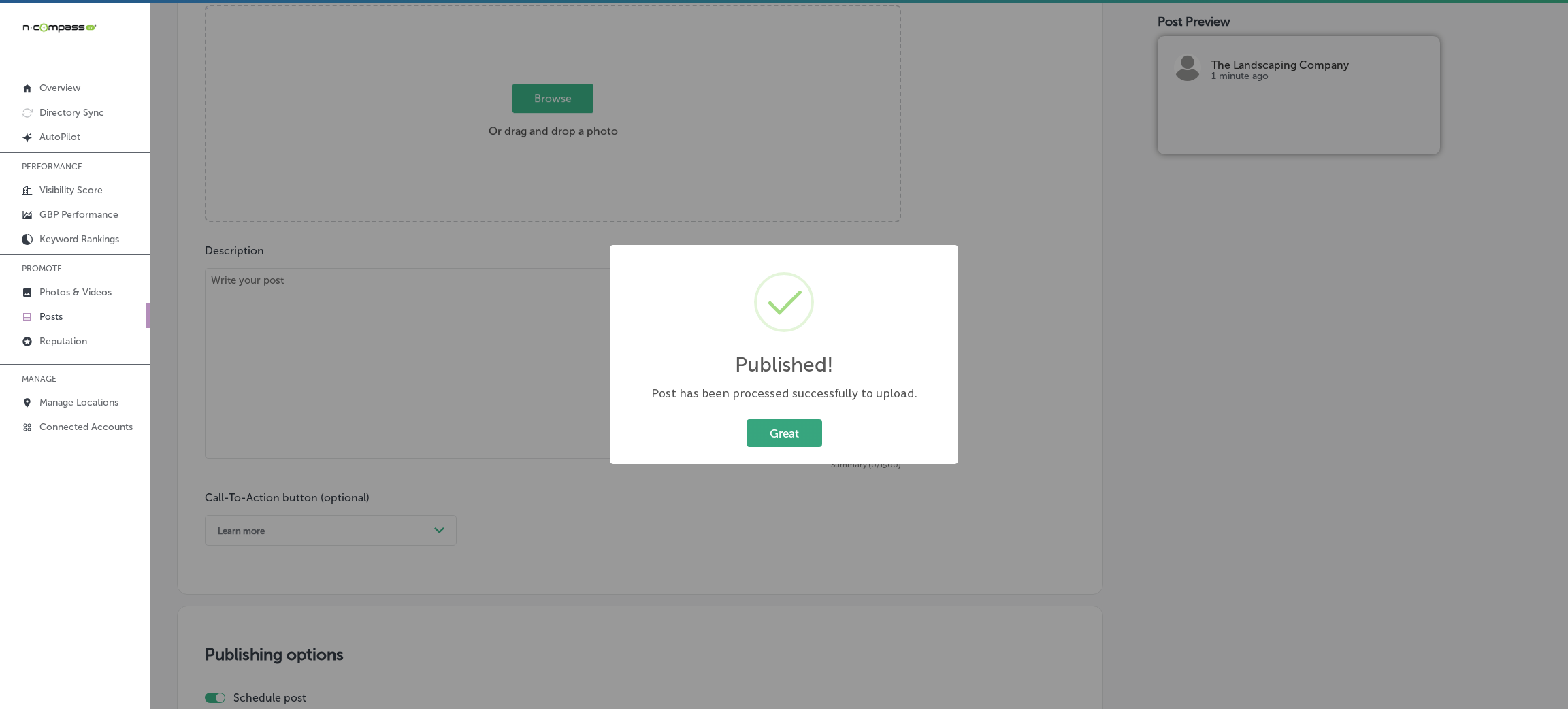
click at [759, 432] on button "Great" at bounding box center [784, 433] width 76 height 28
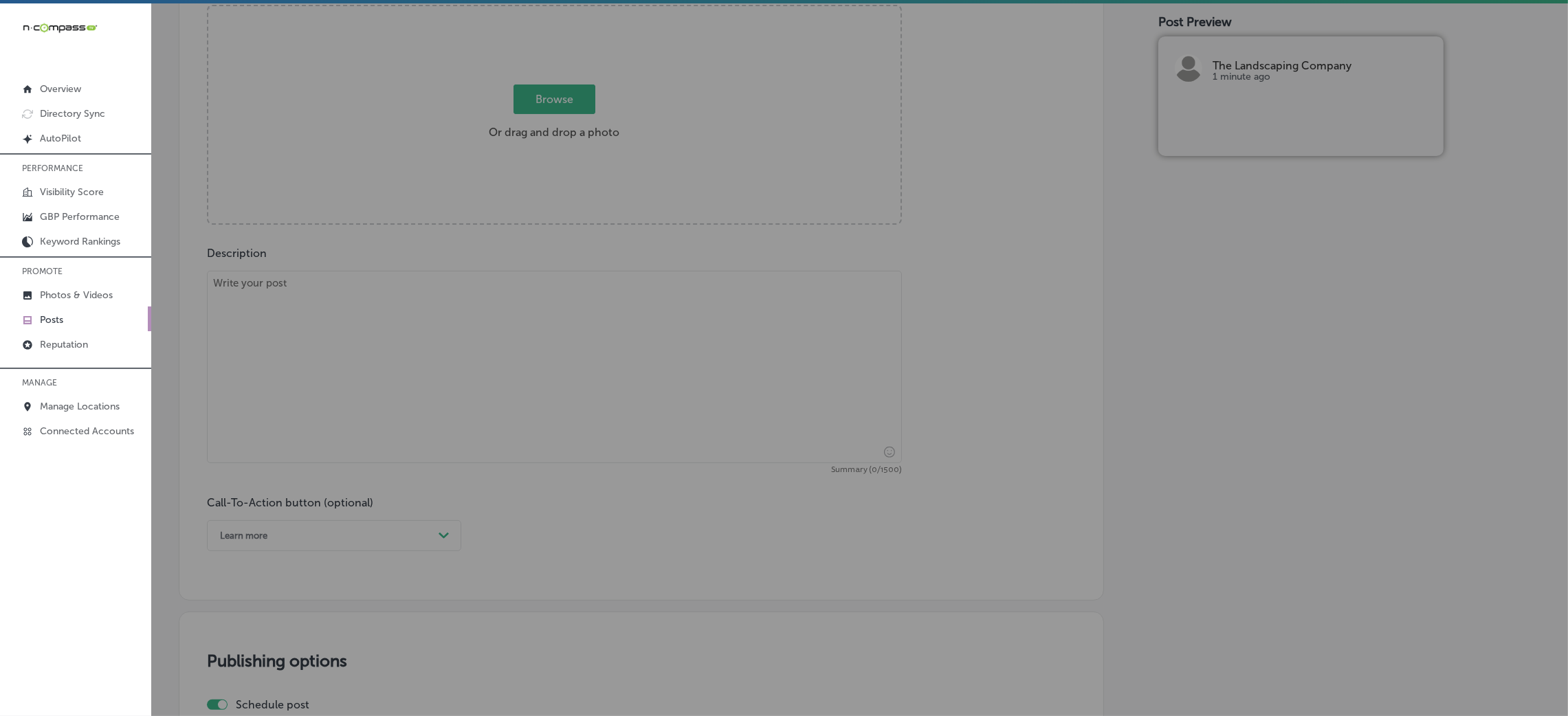
click at [563, 408] on textarea at bounding box center [554, 367] width 695 height 192
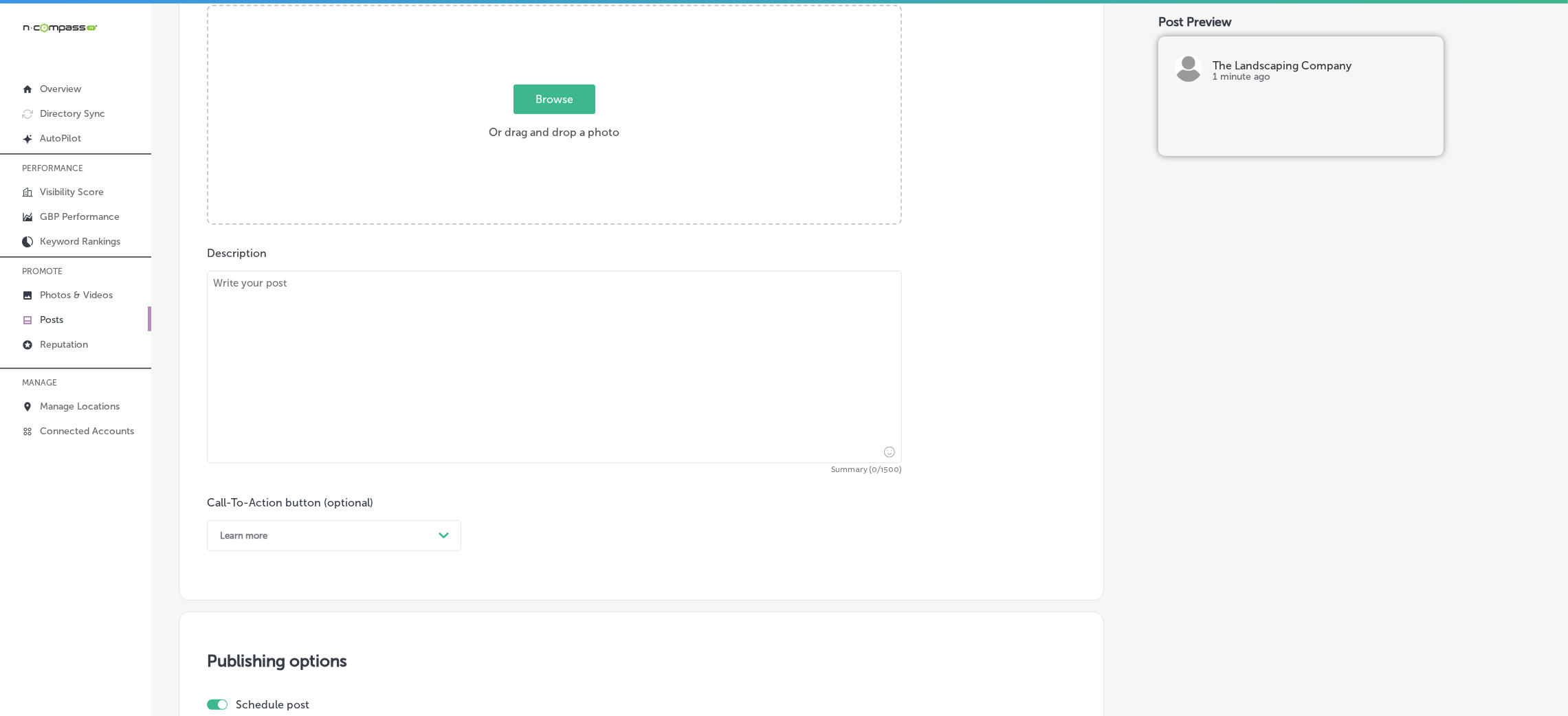
paste textarea "A beautiful, healthy lawn and well-maintained trees are essential to a thriving…"
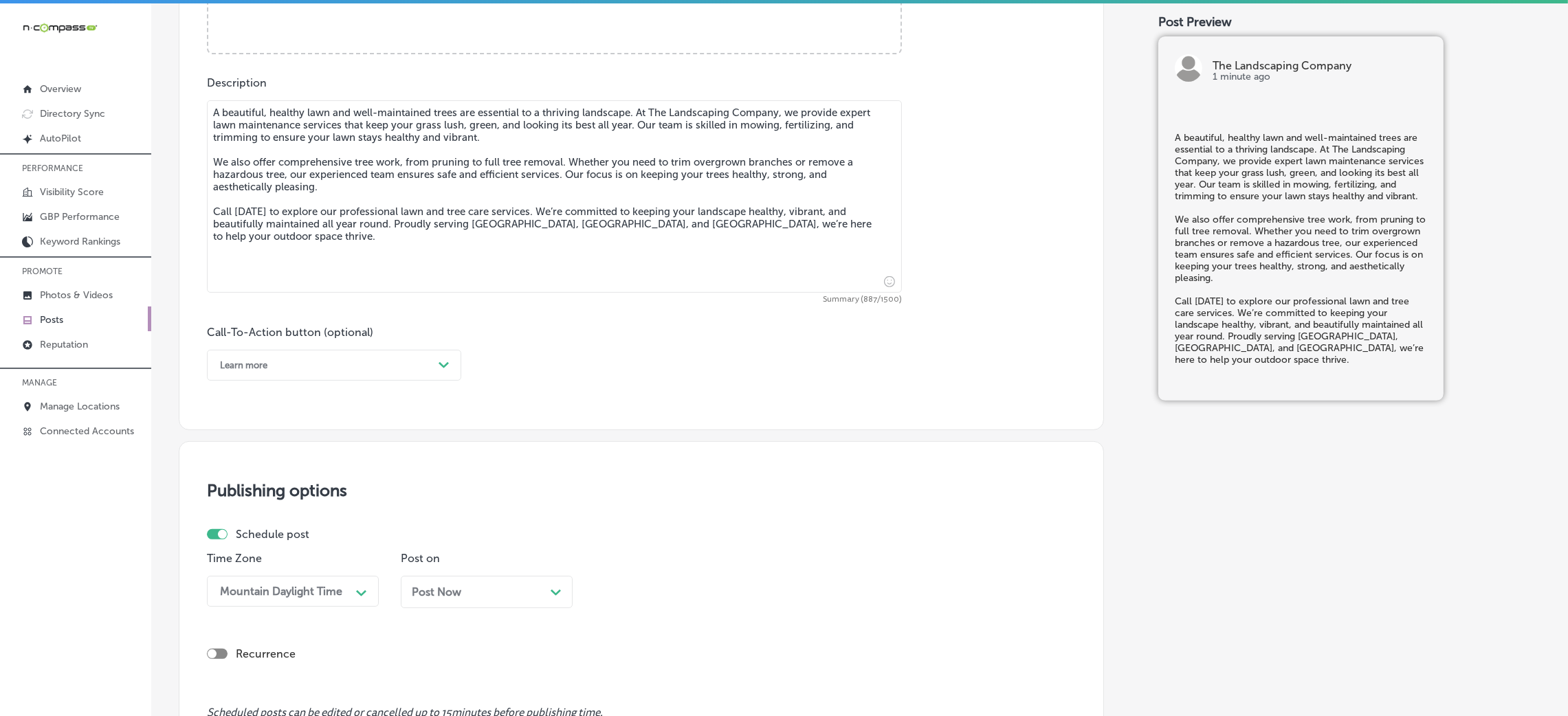
scroll to position [760, 0]
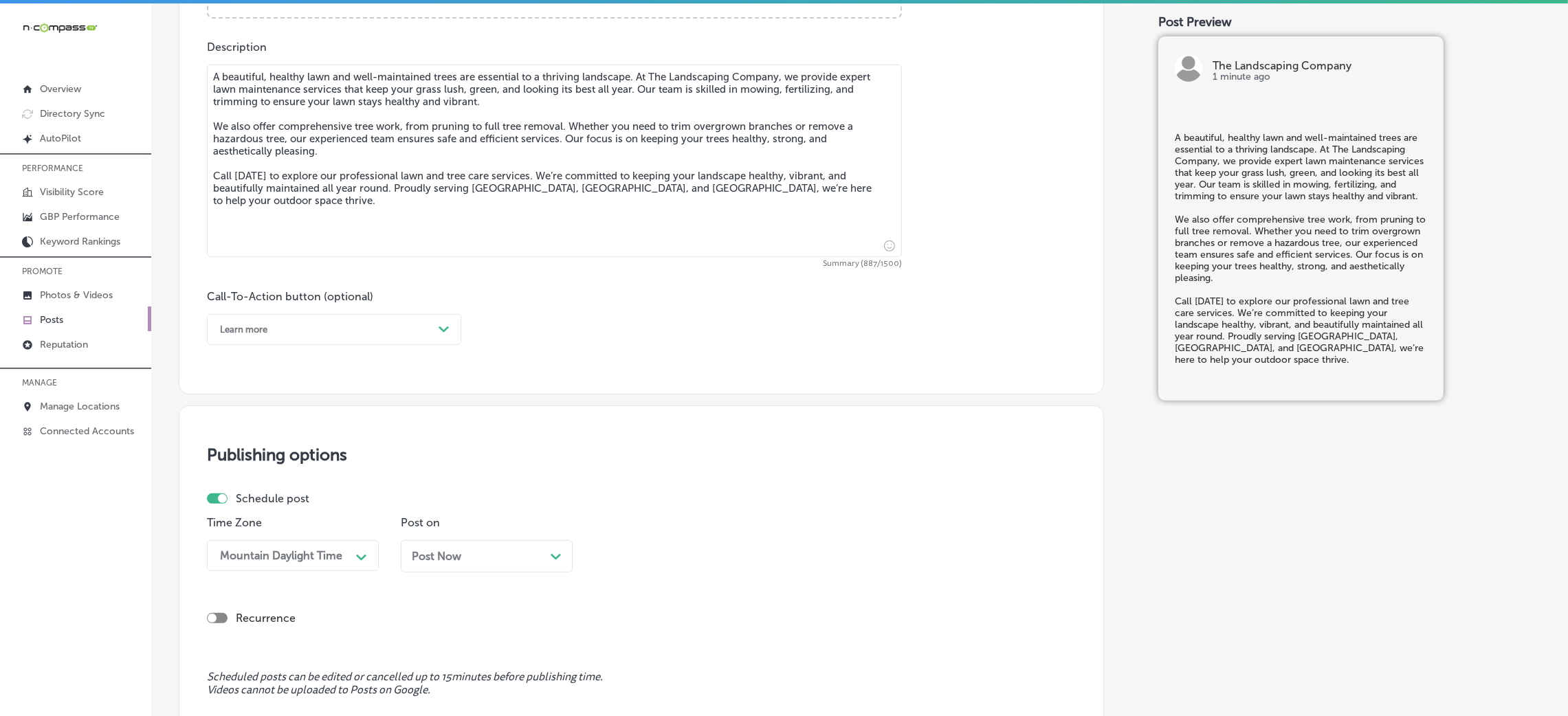
type textarea "A beautiful, healthy lawn and well-maintained trees are essential to a thriving…"
click at [290, 330] on div "Learn more" at bounding box center [323, 329] width 220 height 21
click at [266, 501] on div "Call Now" at bounding box center [334, 505] width 255 height 24
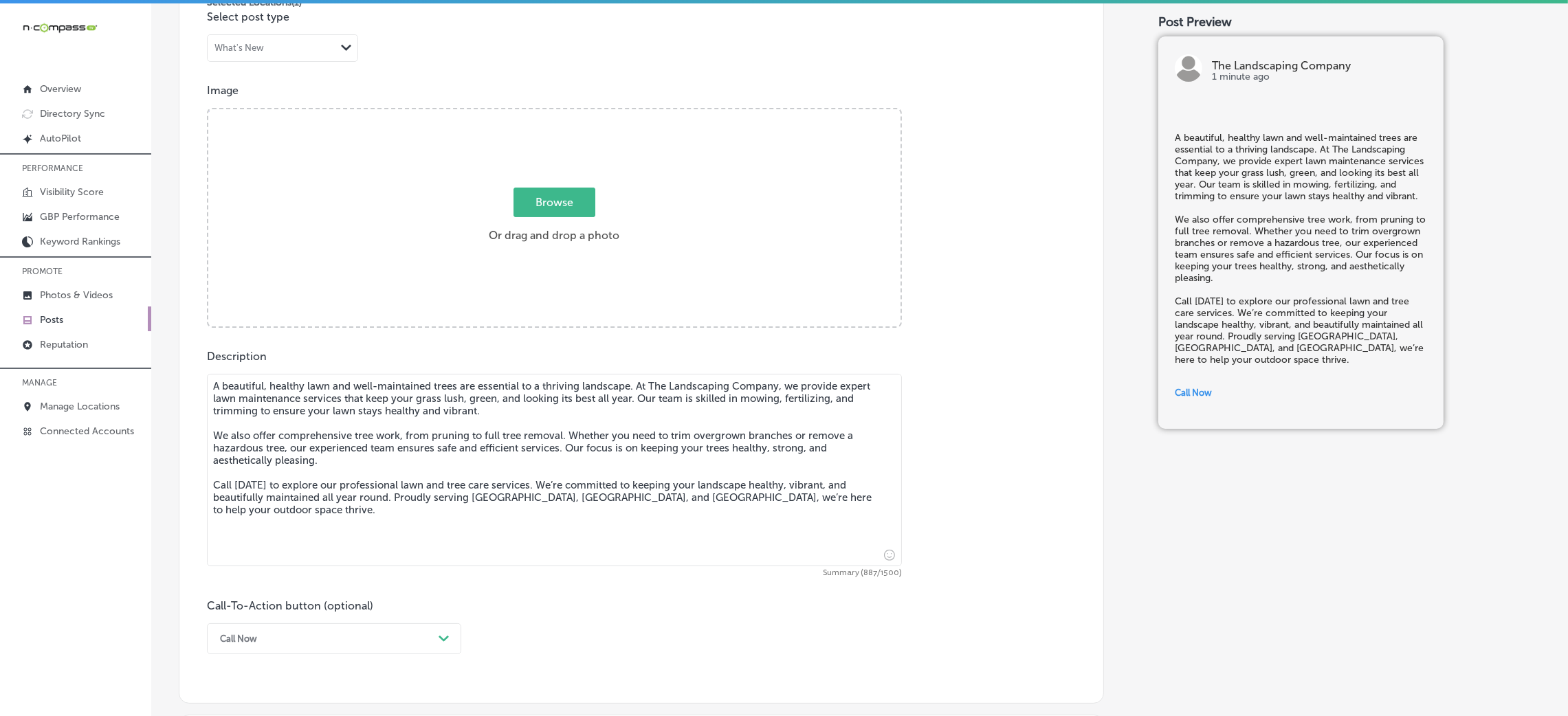
click at [540, 244] on label "Browse Or drag and drop a photo" at bounding box center [554, 220] width 142 height 61
click at [540, 113] on input "Browse Or drag and drop a photo" at bounding box center [554, 111] width 692 height 4
type input "C:\fakepath\The Landscaping Company2.png"
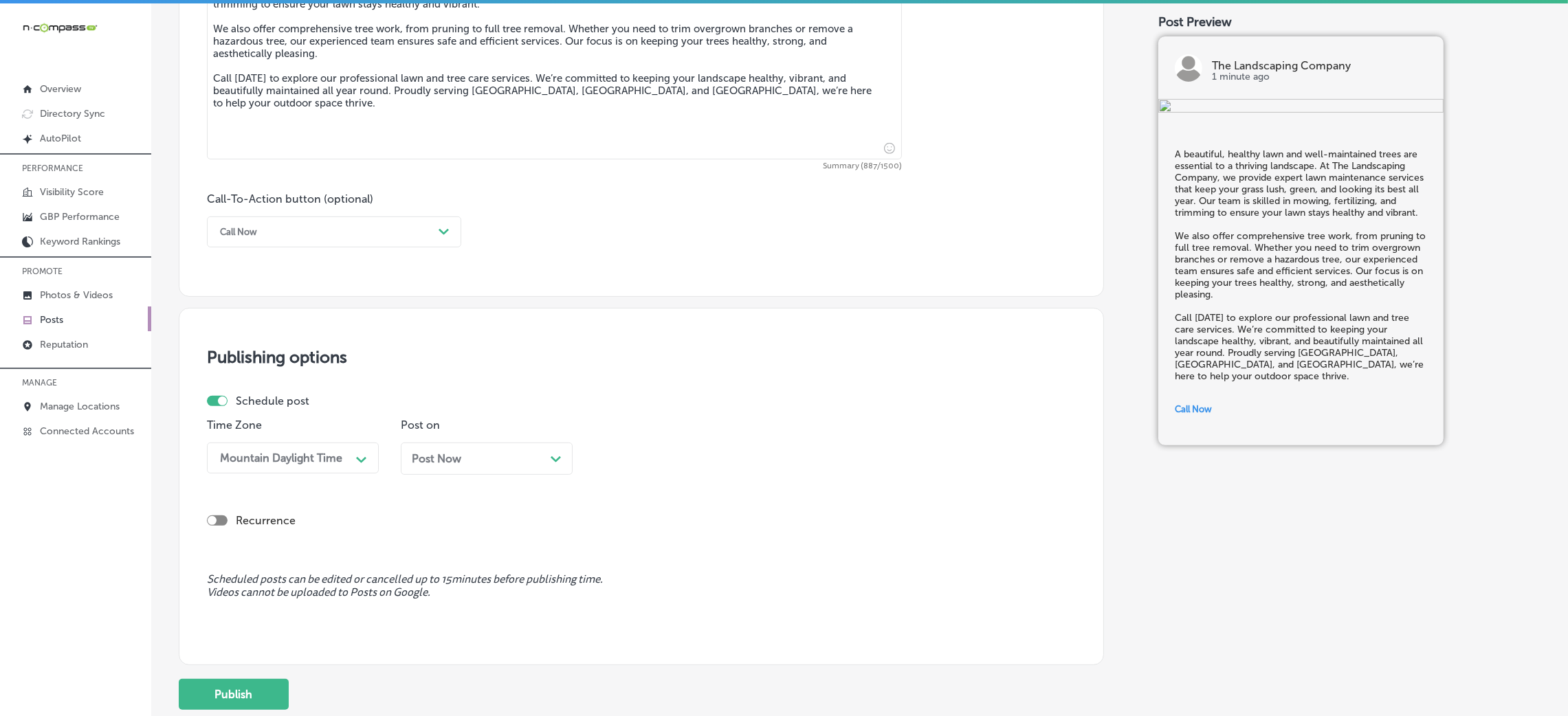
scroll to position [864, 0]
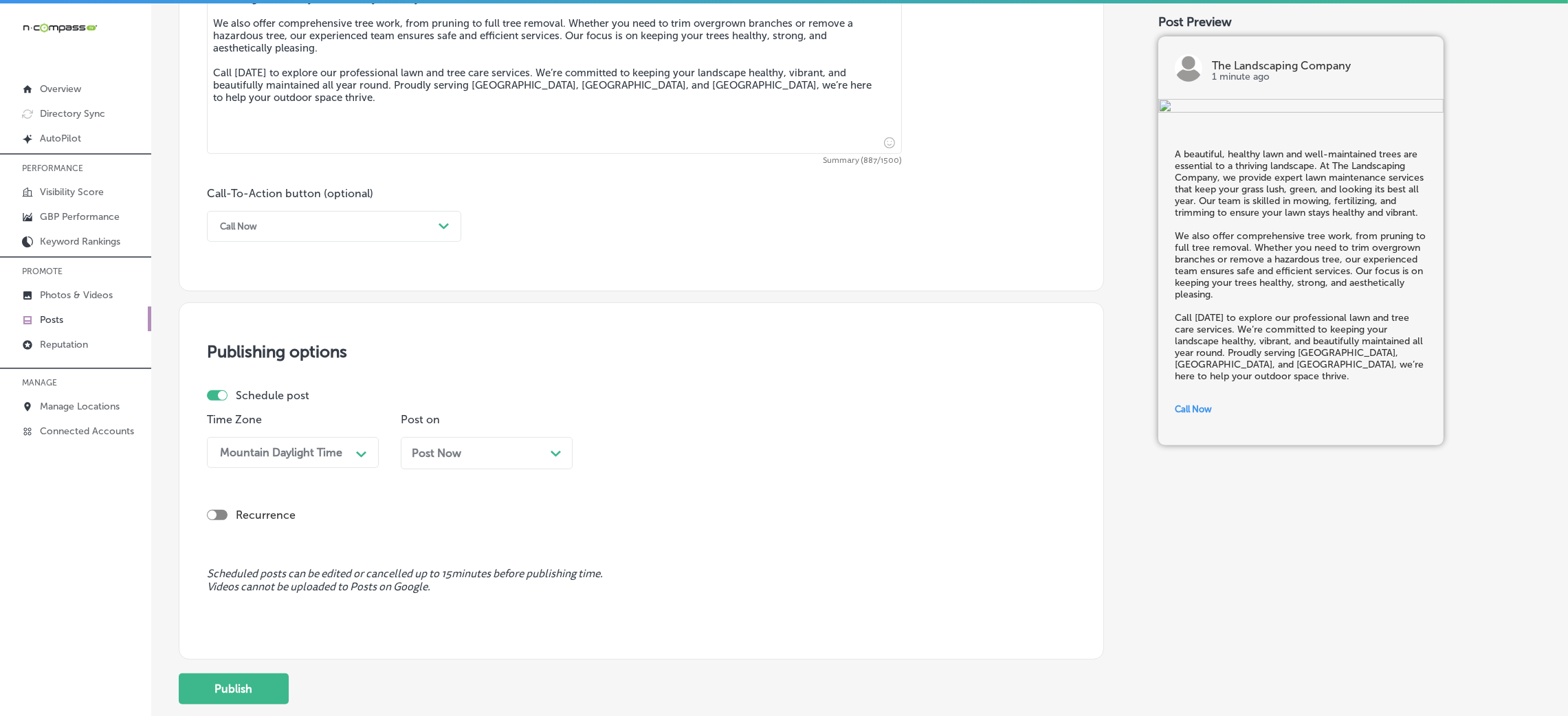
click at [497, 455] on div "Post Now Path Created with Sketch." at bounding box center [486, 453] width 150 height 13
click at [683, 461] on div "11:30 AM" at bounding box center [670, 452] width 138 height 24
click at [648, 640] on div "7:00 AM" at bounding box center [680, 642] width 172 height 24
click at [284, 692] on button "Publish" at bounding box center [233, 689] width 110 height 31
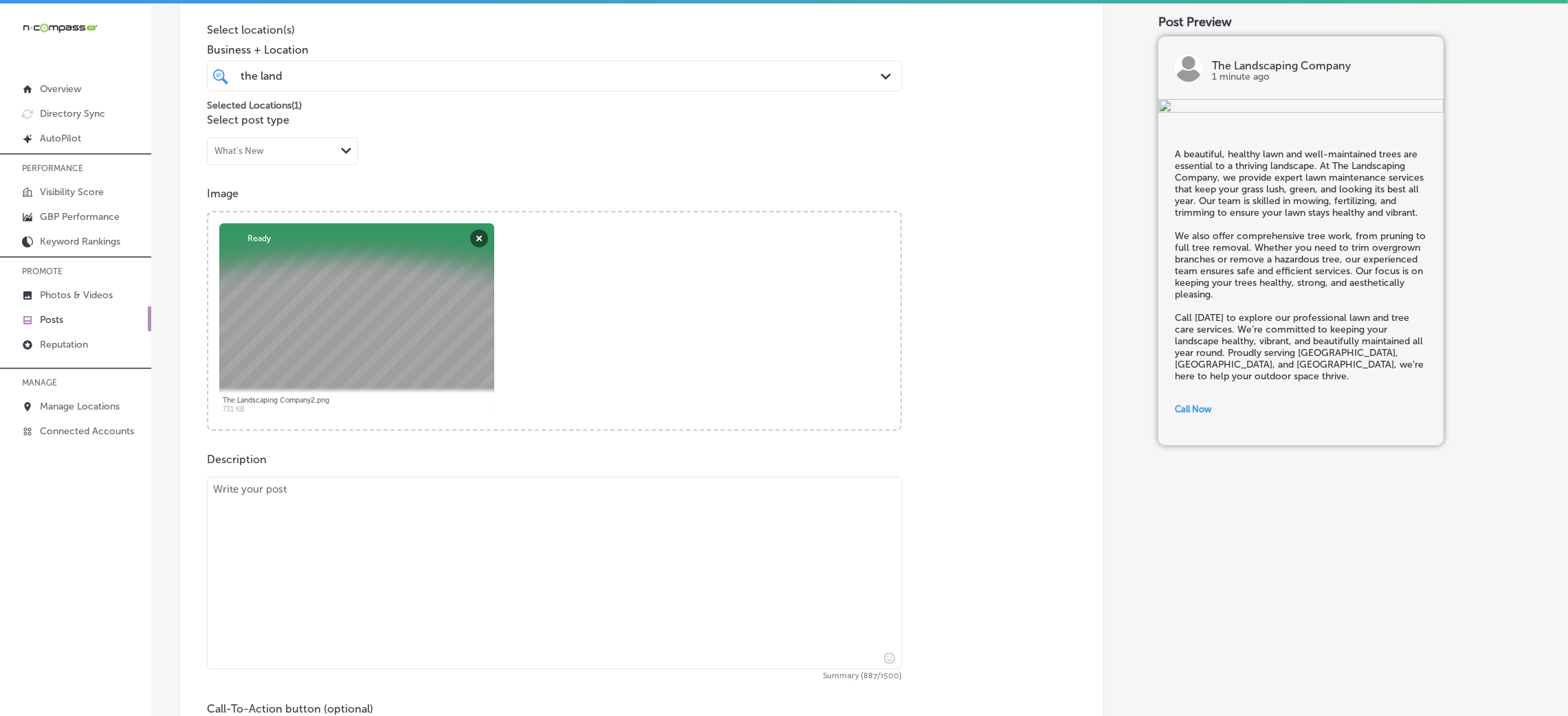
scroll to position [142, 0]
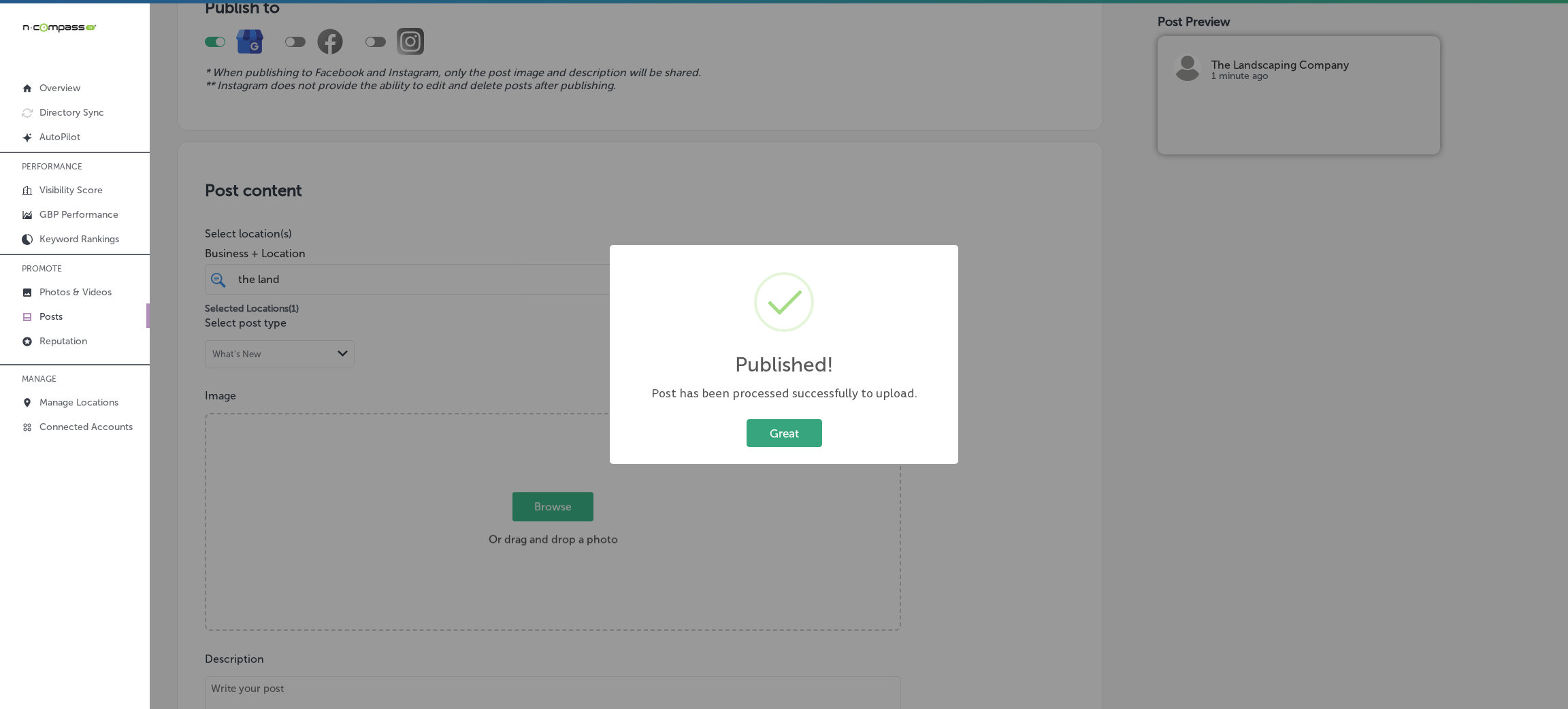
click at [779, 425] on button "Great" at bounding box center [784, 433] width 76 height 28
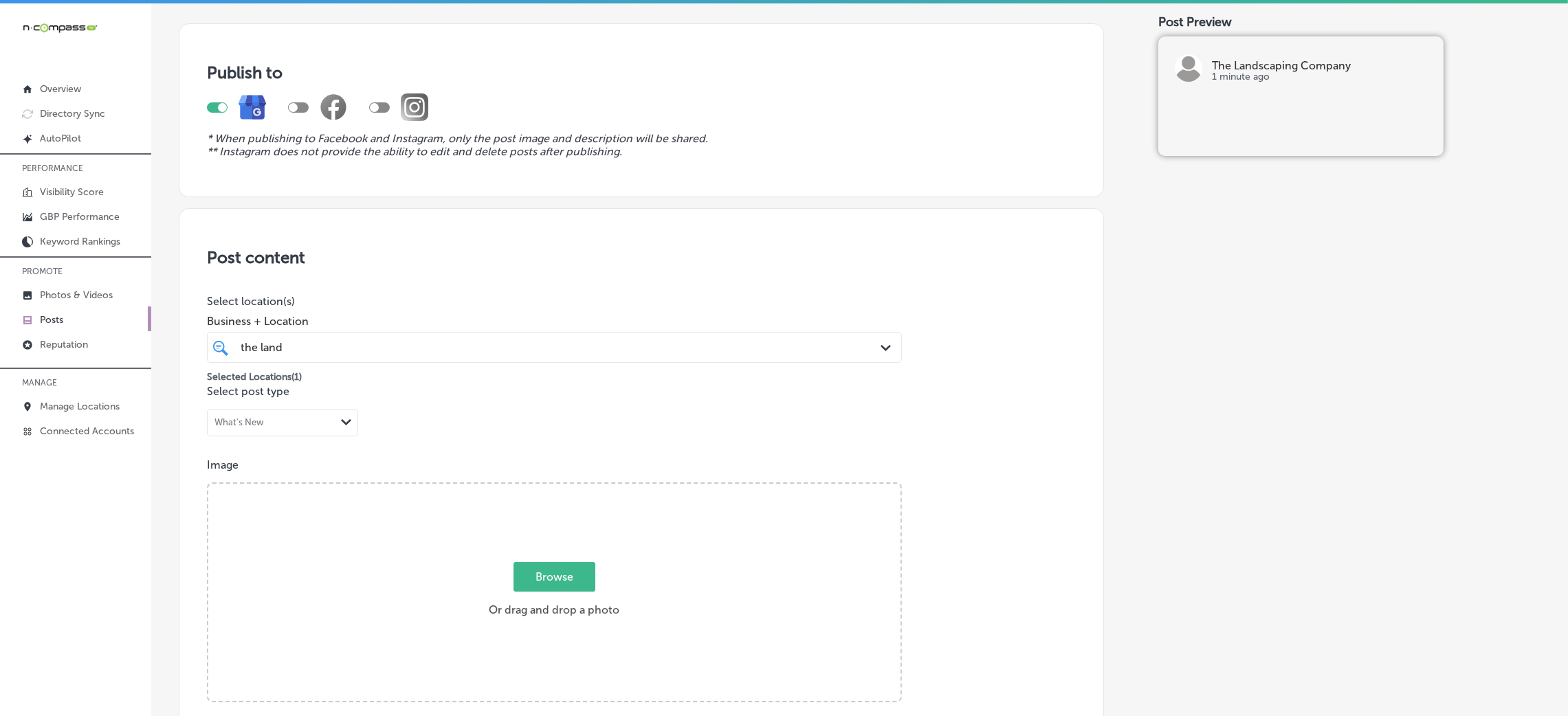
scroll to position [0, 0]
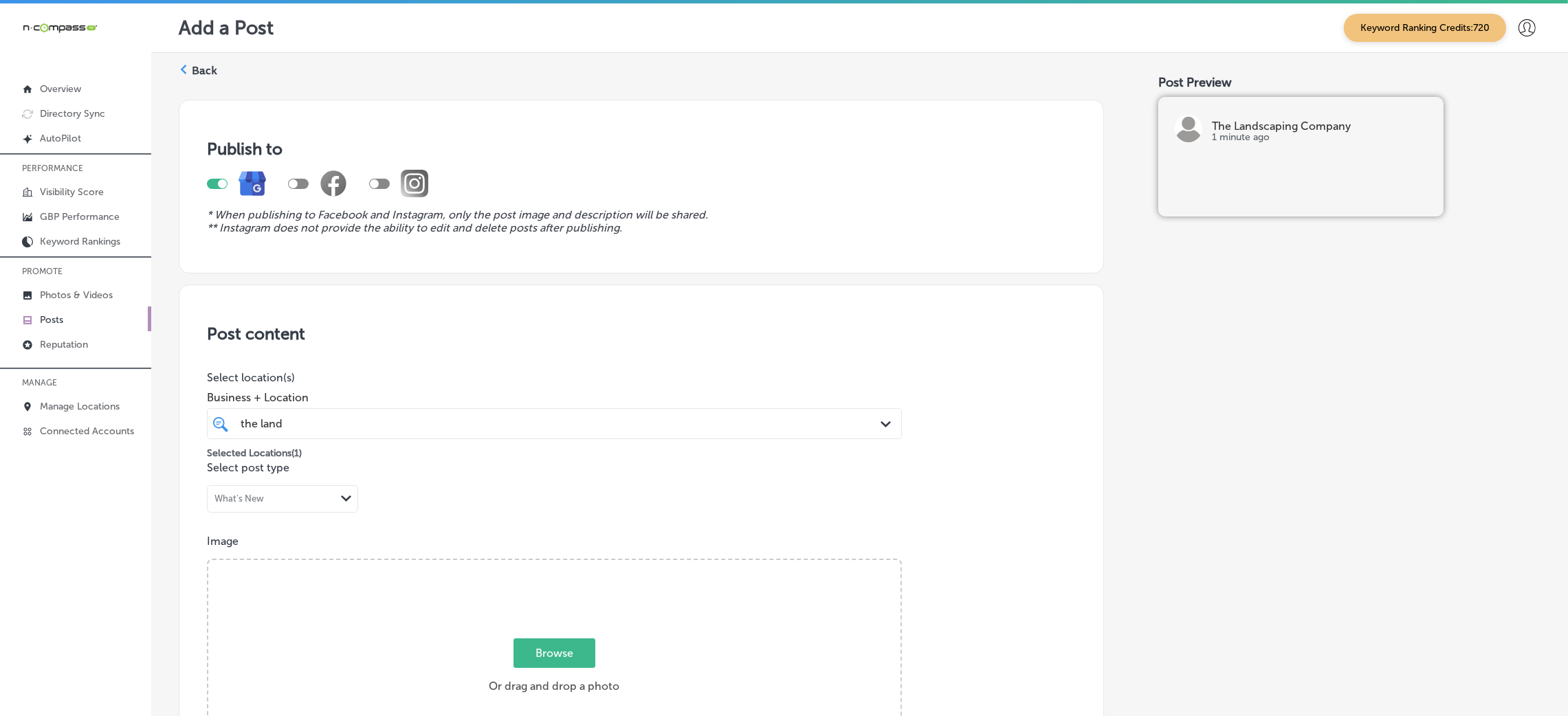
click at [195, 73] on label "Back" at bounding box center [205, 71] width 26 height 15
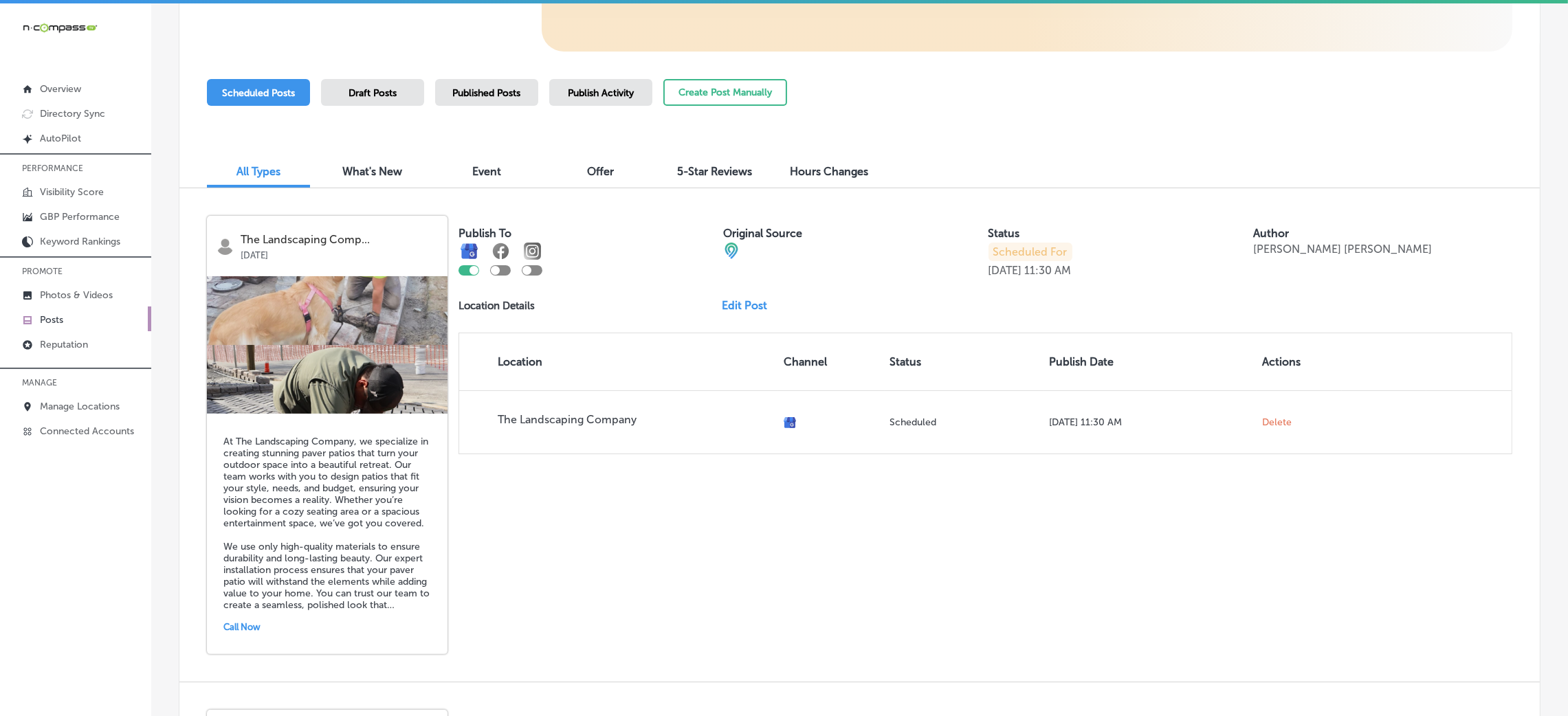
scroll to position [413, 0]
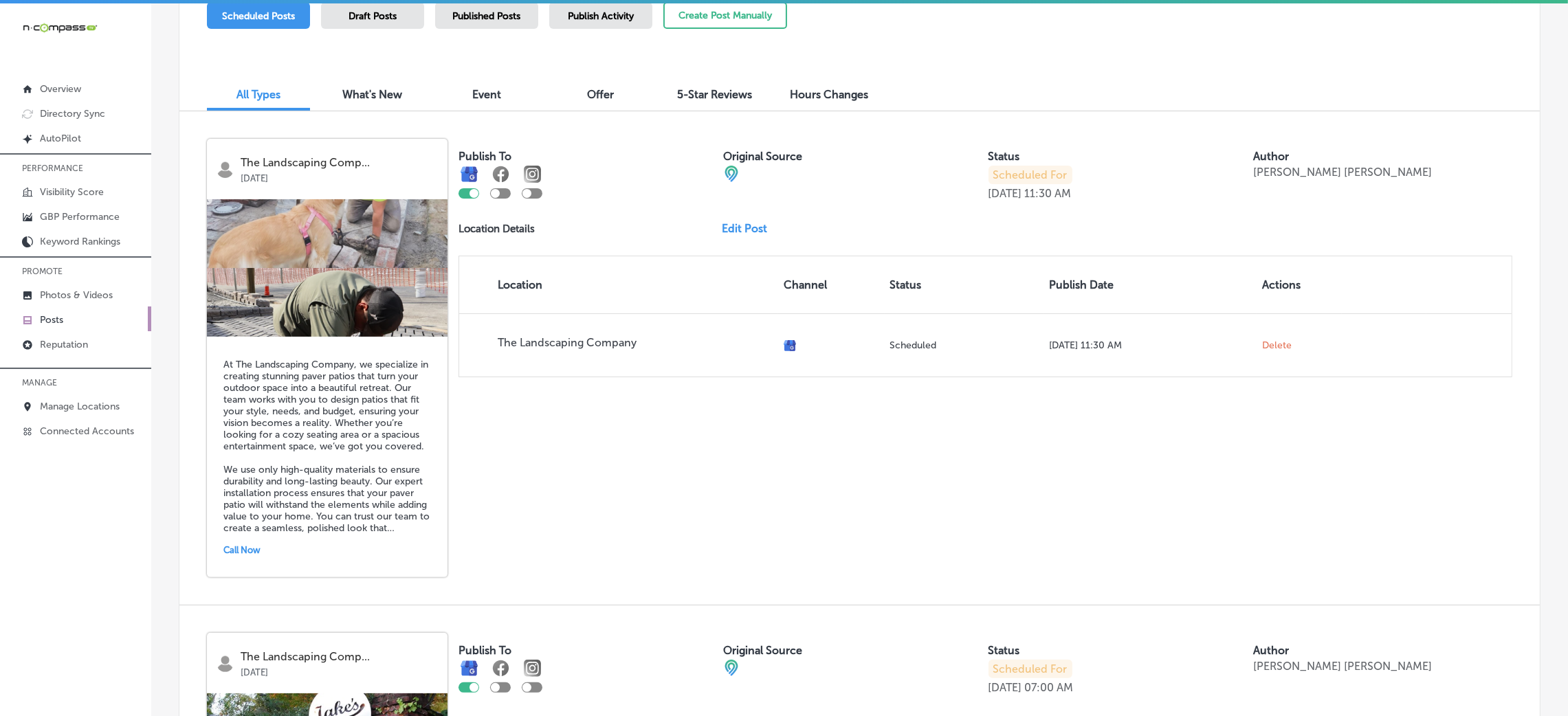
click at [411, 334] on img at bounding box center [327, 268] width 241 height 138
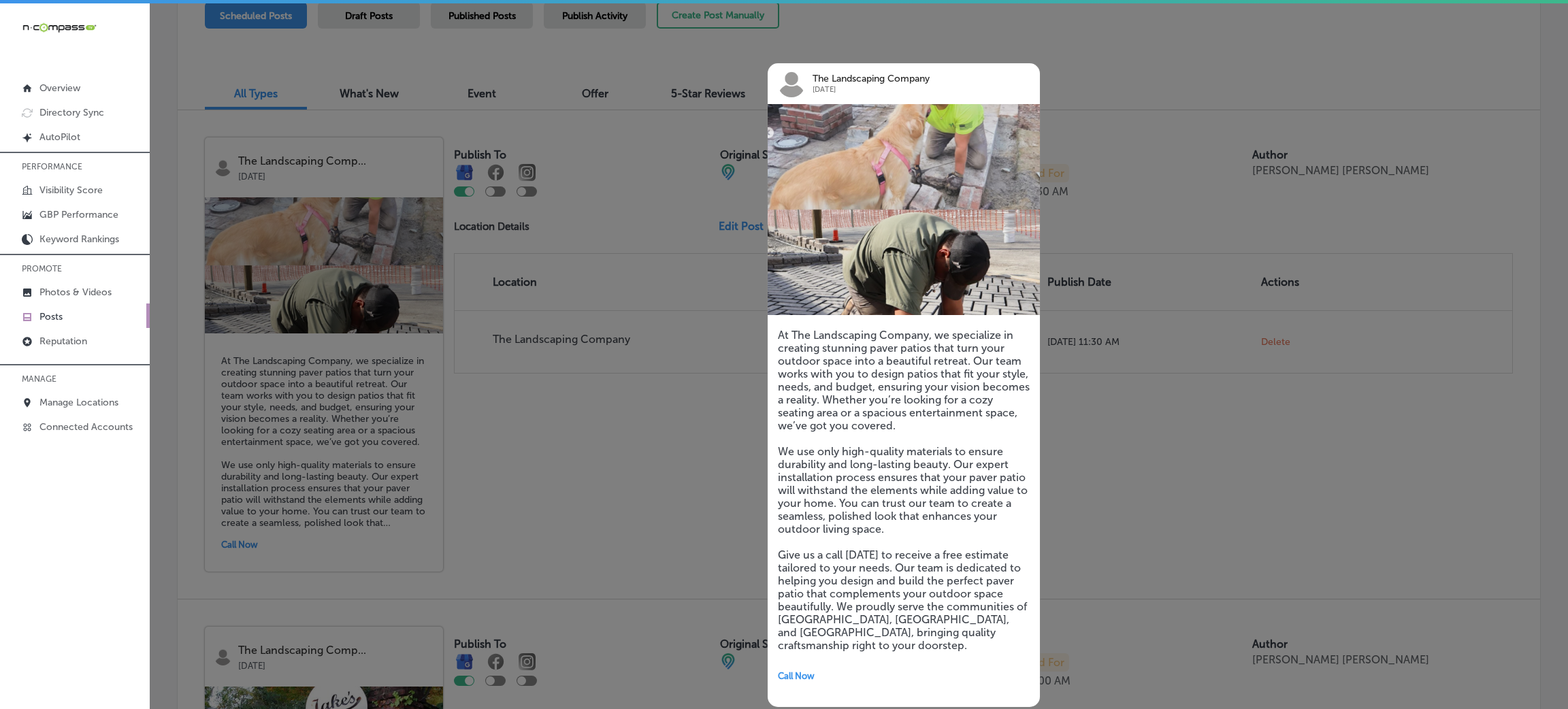
click at [926, 210] on img at bounding box center [904, 209] width 272 height 211
click at [1239, 481] on div at bounding box center [784, 354] width 1568 height 709
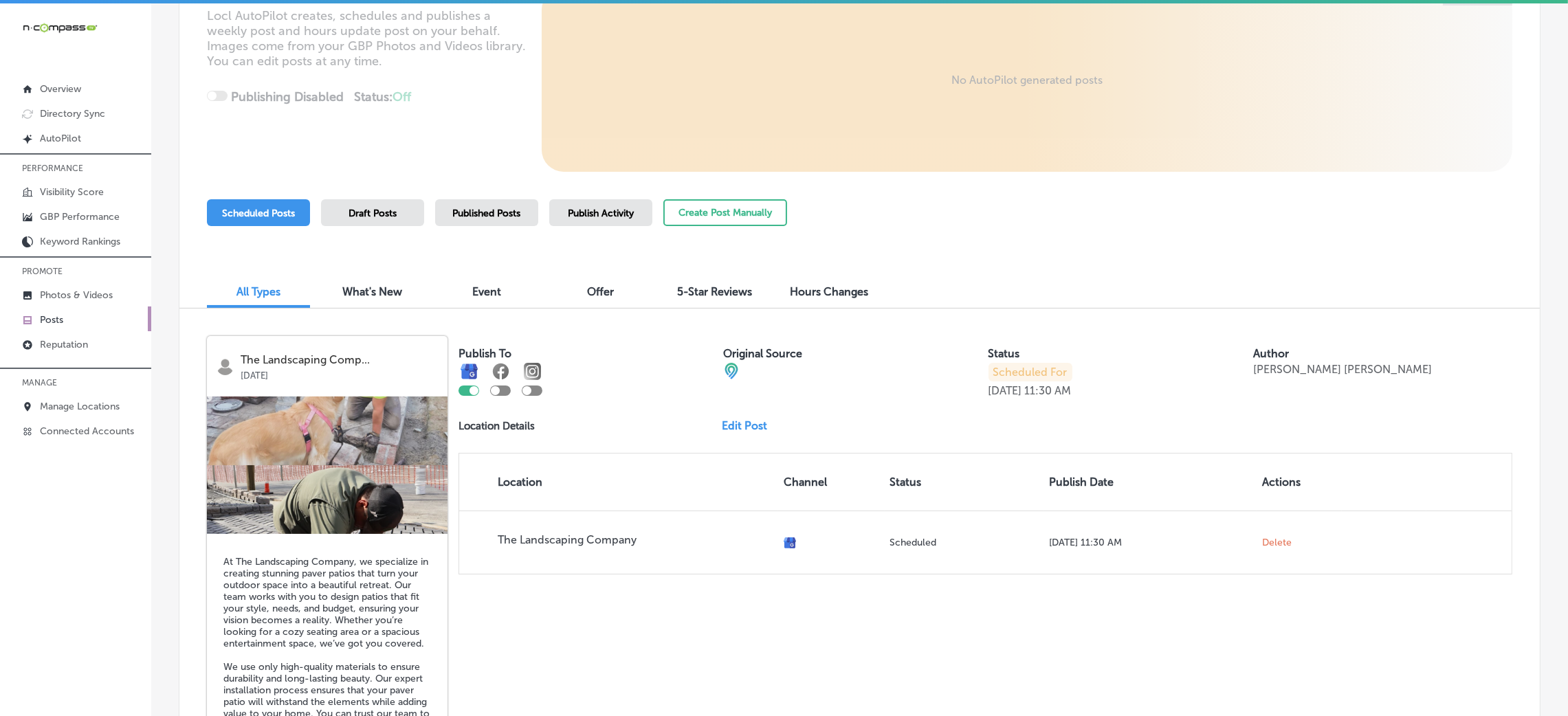
scroll to position [206, 0]
